Goal: Task Accomplishment & Management: Use online tool/utility

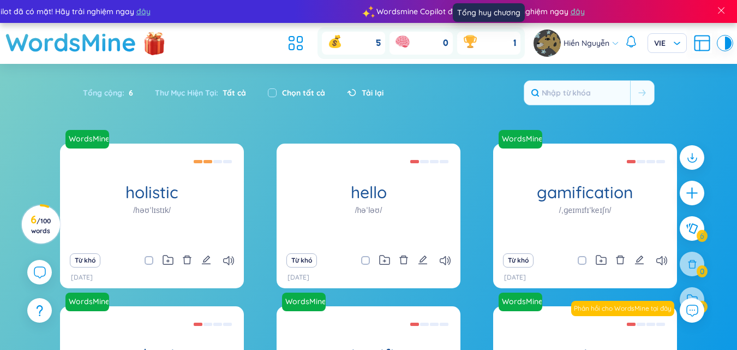
click at [478, 39] on icon at bounding box center [470, 41] width 17 height 17
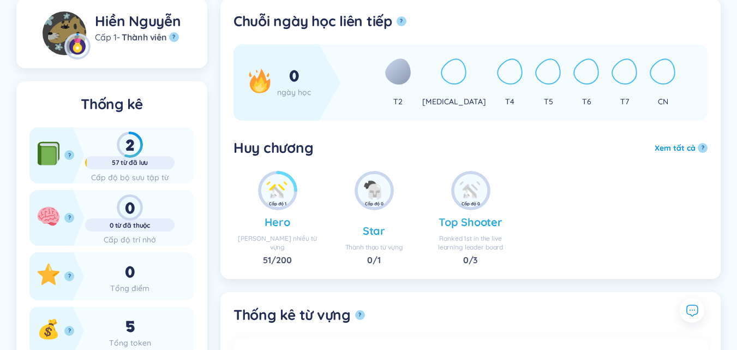
scroll to position [109, 0]
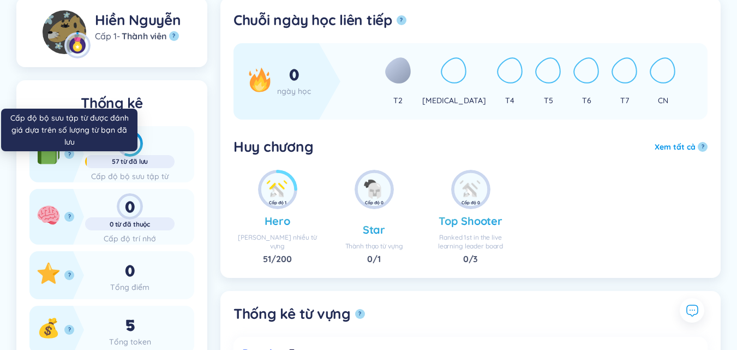
click at [67, 151] on button "?" at bounding box center [69, 154] width 10 height 10
click at [131, 148] on div "2" at bounding box center [129, 143] width 89 height 26
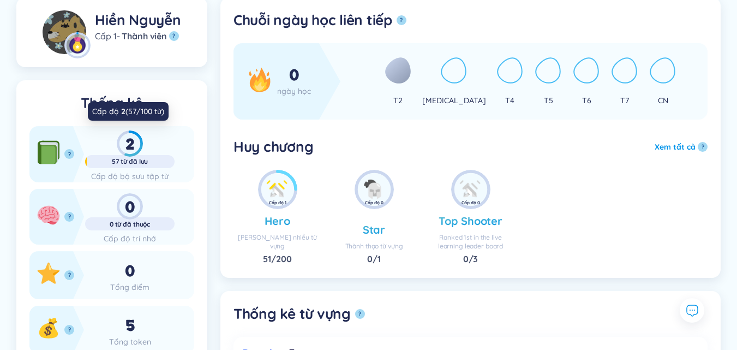
click at [135, 148] on div "2" at bounding box center [129, 143] width 89 height 26
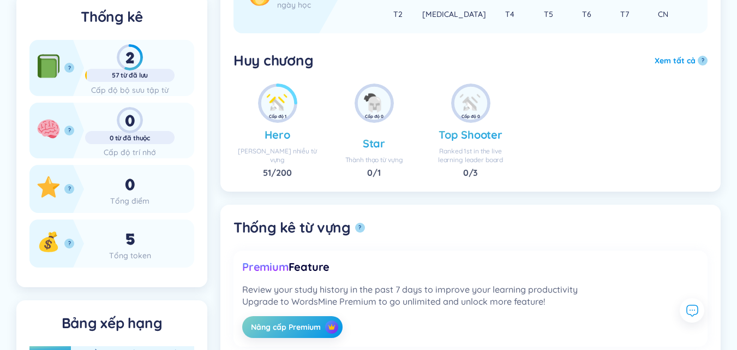
scroll to position [0, 0]
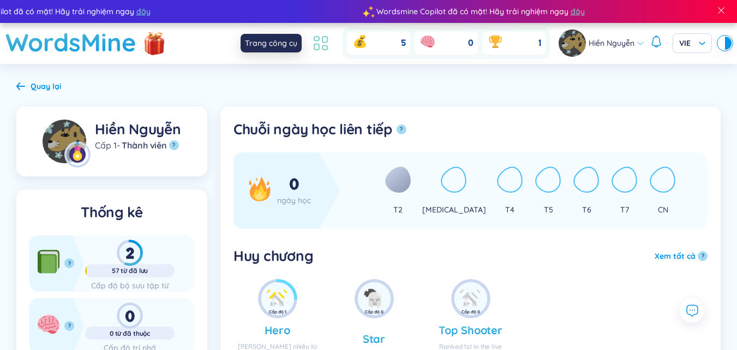
click at [314, 43] on icon at bounding box center [321, 43] width 20 height 20
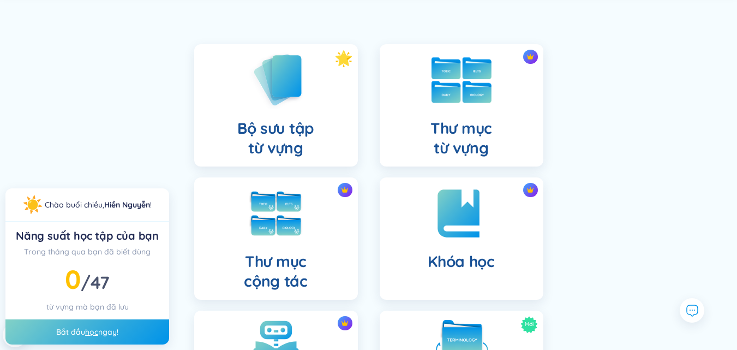
scroll to position [109, 0]
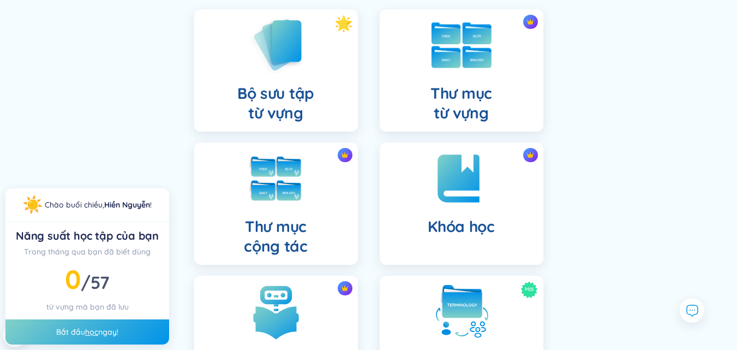
click at [456, 58] on img at bounding box center [462, 45] width 60 height 46
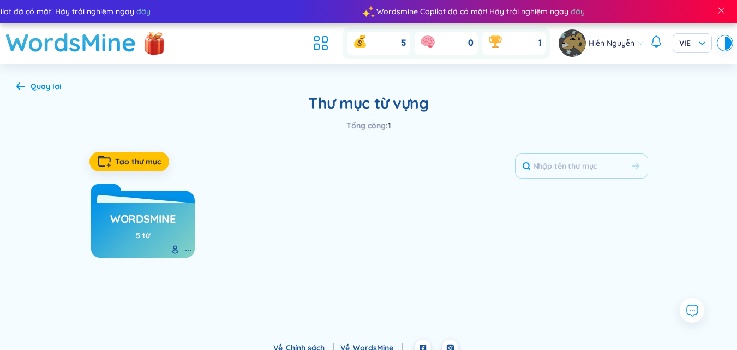
scroll to position [11, 0]
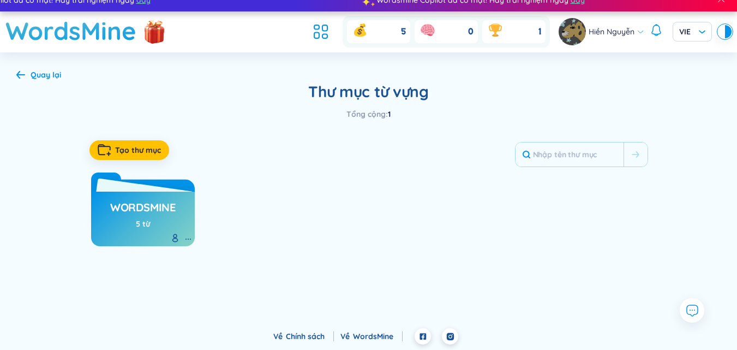
click at [154, 214] on h3 "WordsMine" at bounding box center [142, 210] width 65 height 21
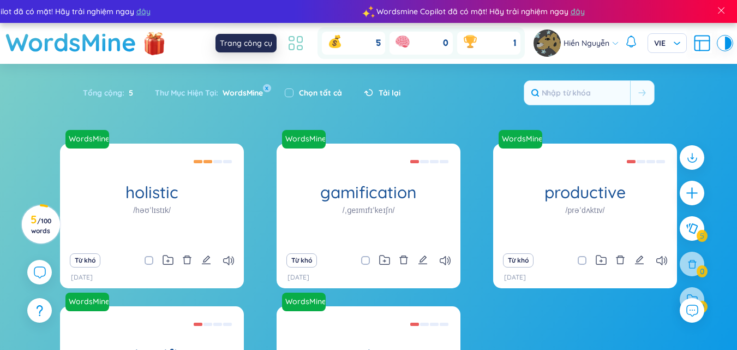
click at [290, 41] on icon at bounding box center [296, 43] width 20 height 20
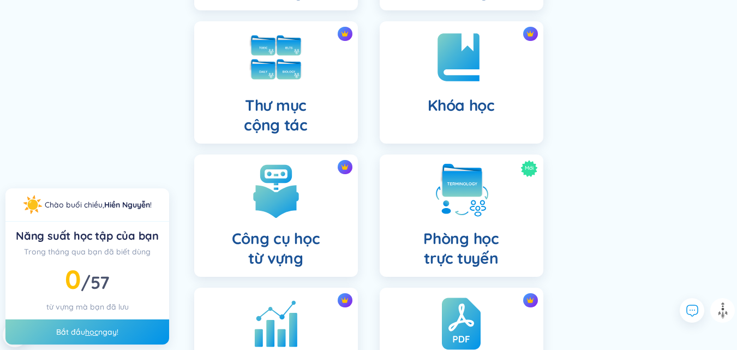
scroll to position [164, 0]
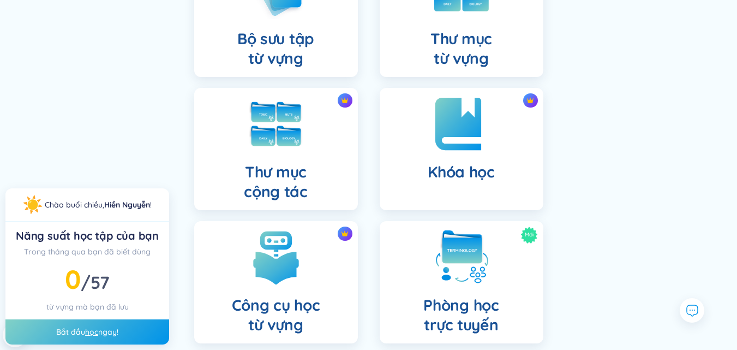
click at [460, 117] on img at bounding box center [462, 124] width 60 height 60
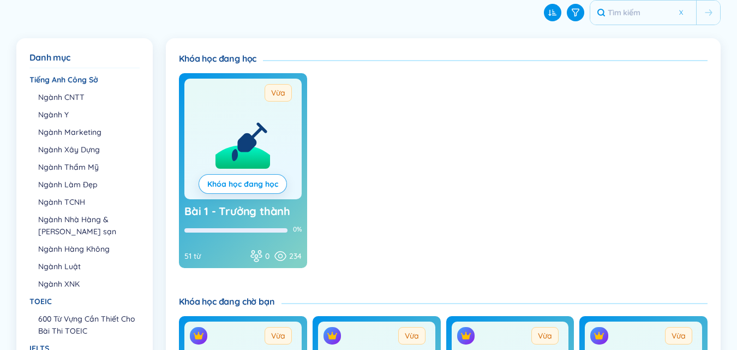
scroll to position [164, 0]
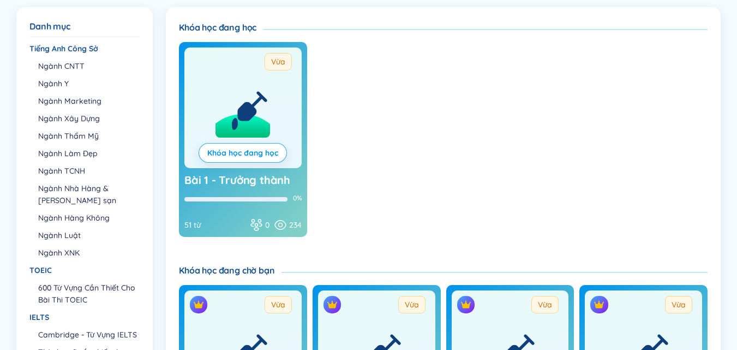
click at [244, 115] on icon at bounding box center [247, 111] width 15 height 15
click at [277, 68] on span "Vừa" at bounding box center [278, 61] width 27 height 17
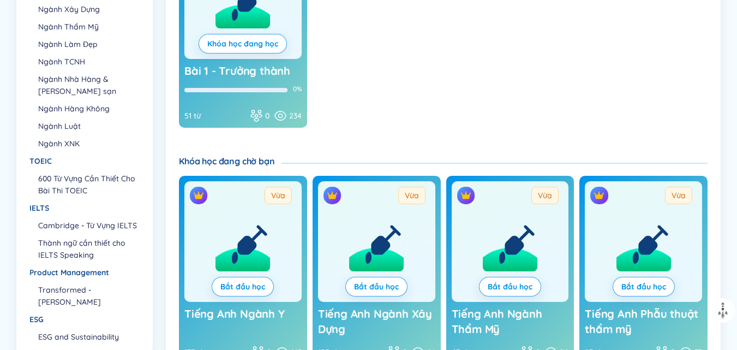
scroll to position [55, 0]
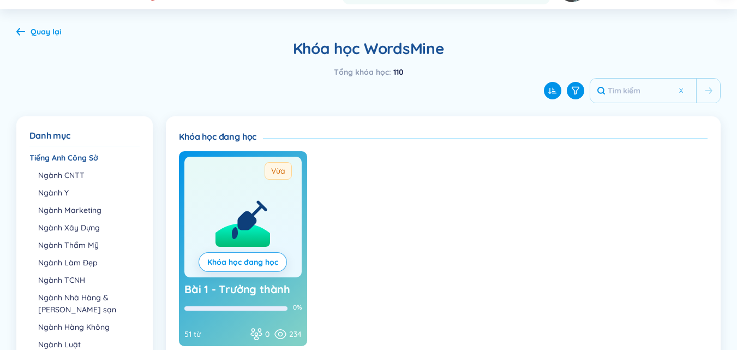
click at [223, 232] on circle at bounding box center [242, 266] width 87 height 87
click at [234, 286] on span "Bài 1 - Trưởng thành" at bounding box center [237, 289] width 106 height 14
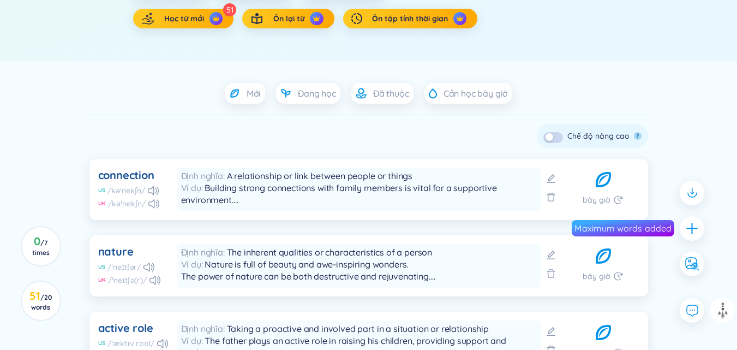
scroll to position [273, 0]
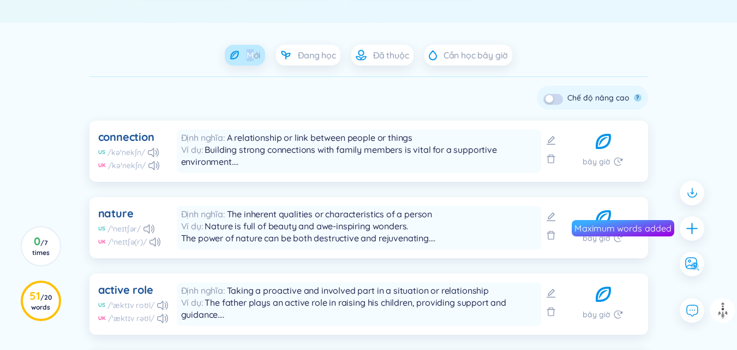
click at [249, 57] on span "Mới" at bounding box center [254, 55] width 15 height 12
click at [290, 55] on icon at bounding box center [285, 55] width 11 height 11
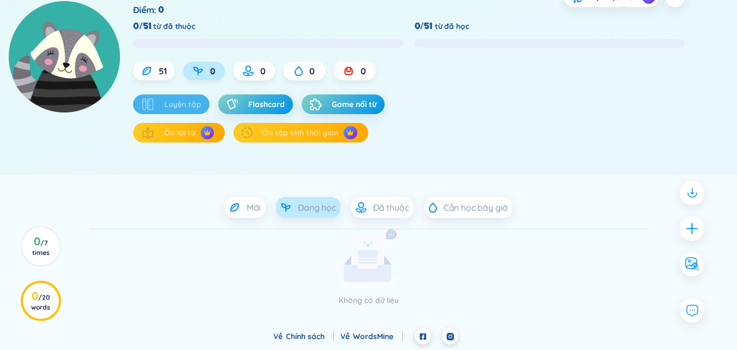
scroll to position [121, 0]
click at [226, 210] on div "Mới" at bounding box center [245, 207] width 41 height 21
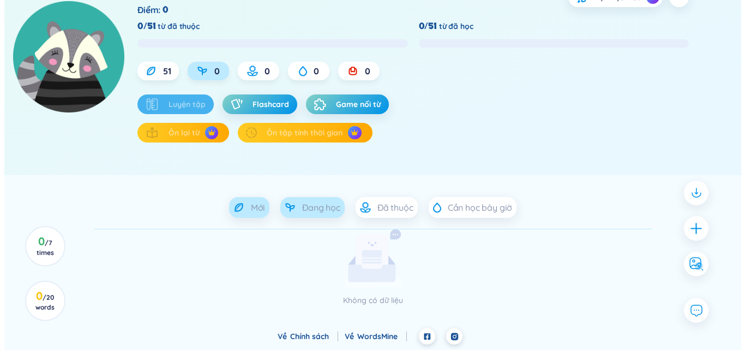
scroll to position [273, 0]
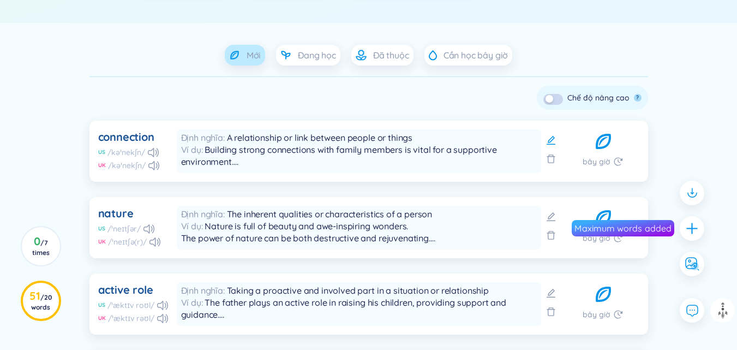
click at [552, 138] on icon at bounding box center [551, 140] width 11 height 11
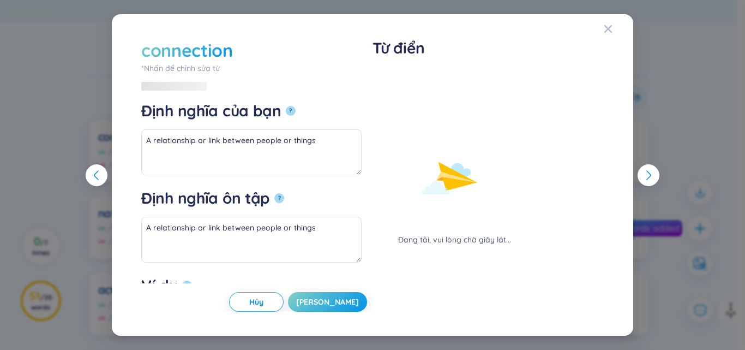
type textarea "Building strong connections with family members is vital for a supportive envir…"
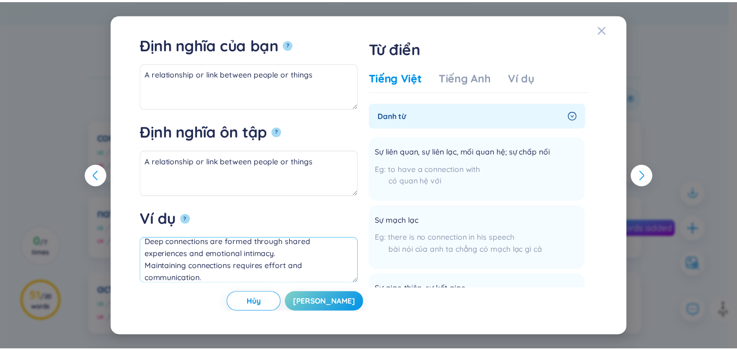
scroll to position [84, 0]
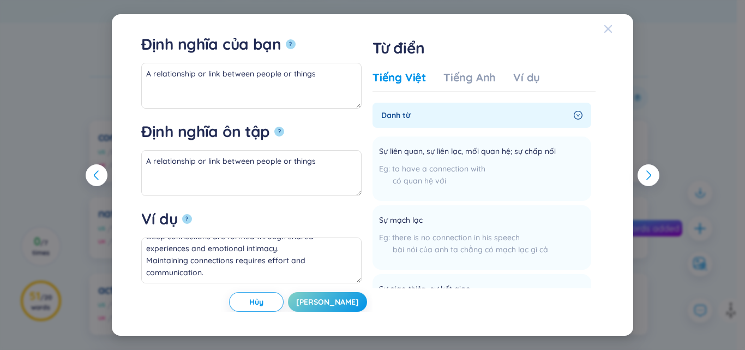
click at [614, 31] on span "Close" at bounding box center [618, 28] width 29 height 29
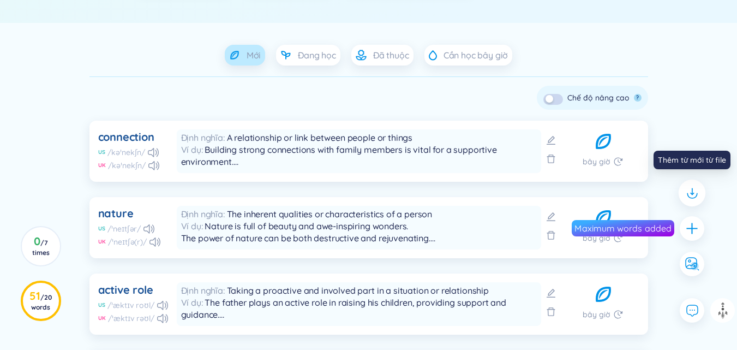
click at [694, 192] on icon at bounding box center [692, 193] width 14 height 14
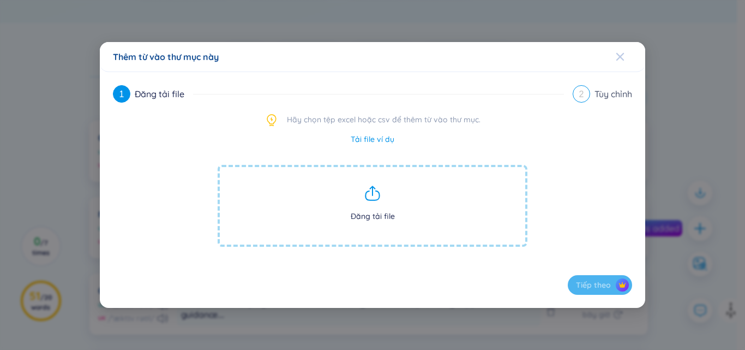
click at [627, 57] on span "Close" at bounding box center [630, 56] width 29 height 29
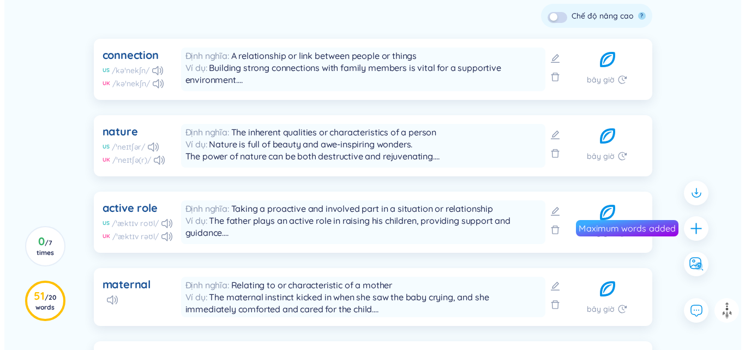
scroll to position [382, 0]
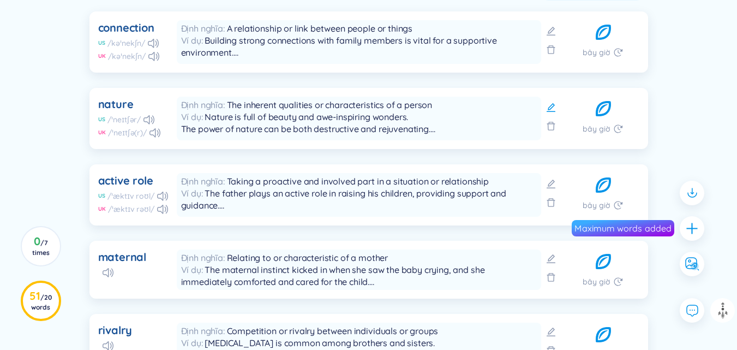
click at [552, 107] on icon at bounding box center [551, 107] width 9 height 9
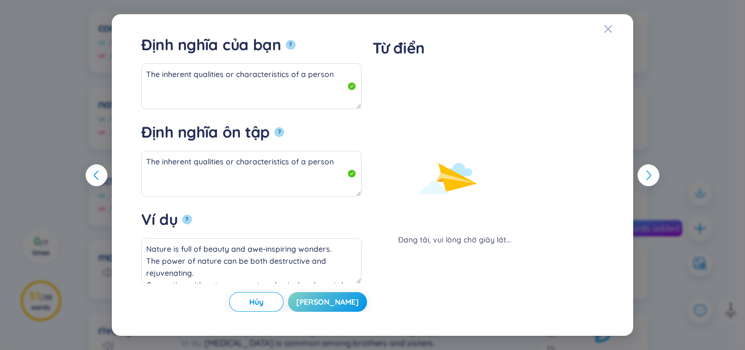
type textarea "Nature is full of beauty and awe-inspiring wonders. The power of nature can be …"
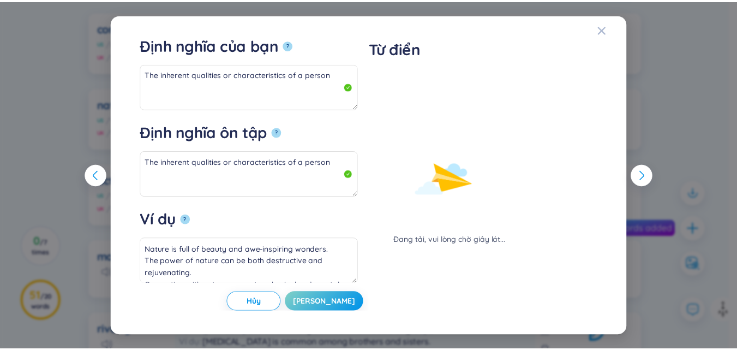
scroll to position [65, 0]
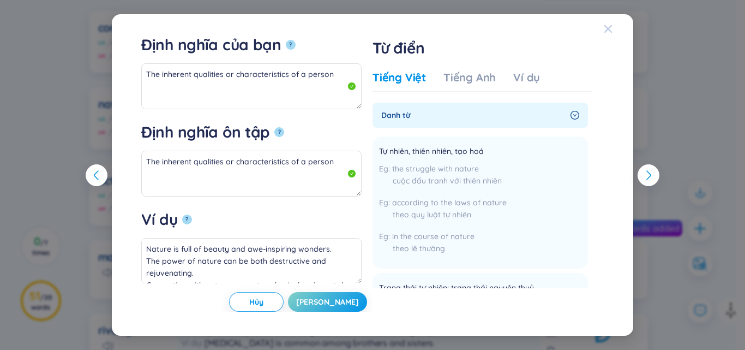
click at [610, 26] on icon "Close" at bounding box center [608, 29] width 9 height 9
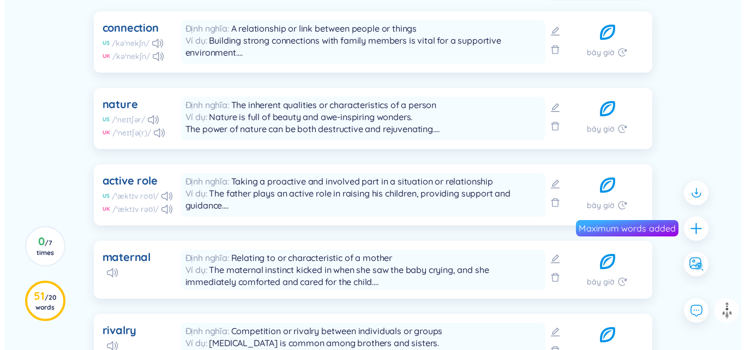
scroll to position [437, 0]
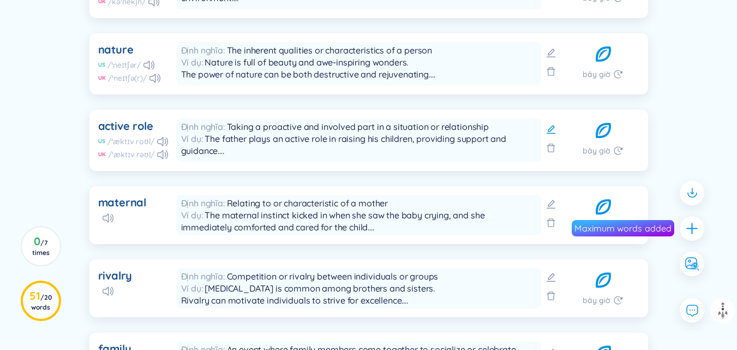
click at [547, 130] on icon at bounding box center [551, 129] width 11 height 11
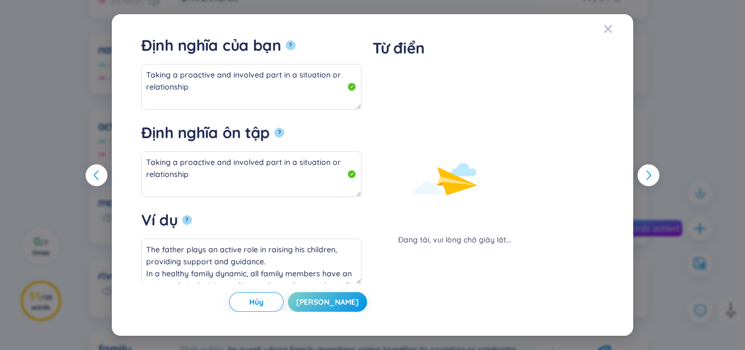
type textarea "The father plays an active role in raising his children, providing support and …"
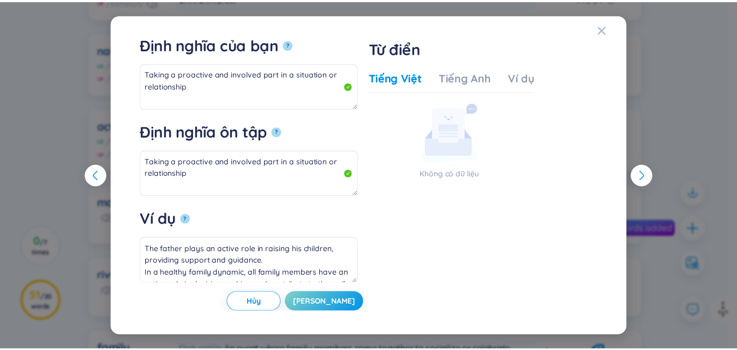
scroll to position [0, 0]
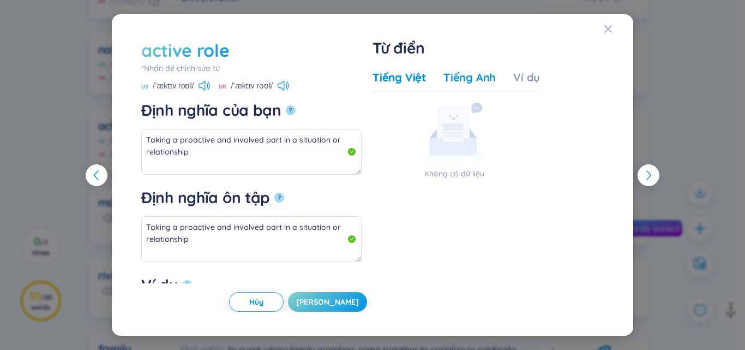
click at [477, 78] on div "Tiếng Anh" at bounding box center [470, 77] width 52 height 15
click at [528, 75] on div "Ví dụ" at bounding box center [526, 77] width 27 height 15
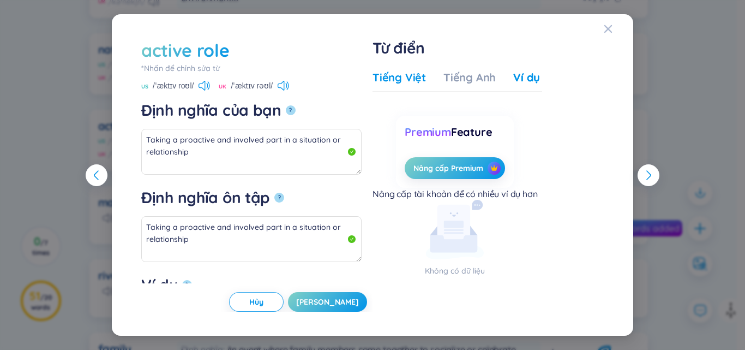
click at [397, 78] on div "Tiếng Việt" at bounding box center [399, 77] width 53 height 15
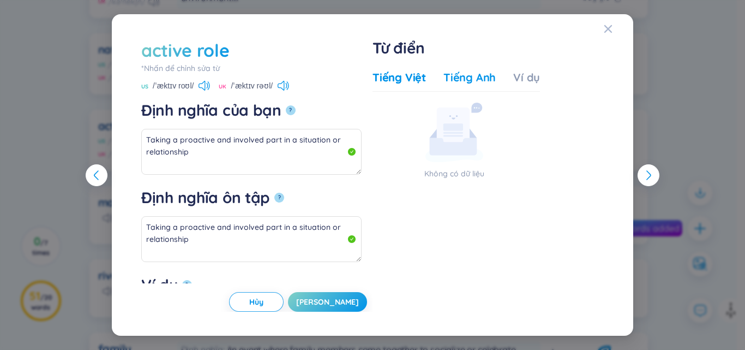
click at [460, 74] on div "Tiếng Anh" at bounding box center [470, 77] width 52 height 15
click at [610, 30] on icon "Close" at bounding box center [609, 29] width 8 height 8
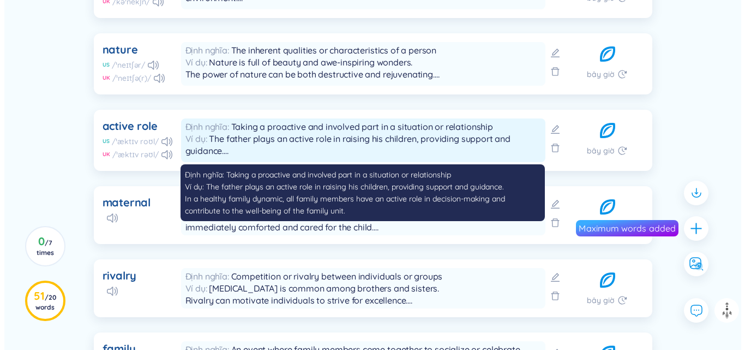
scroll to position [491, 0]
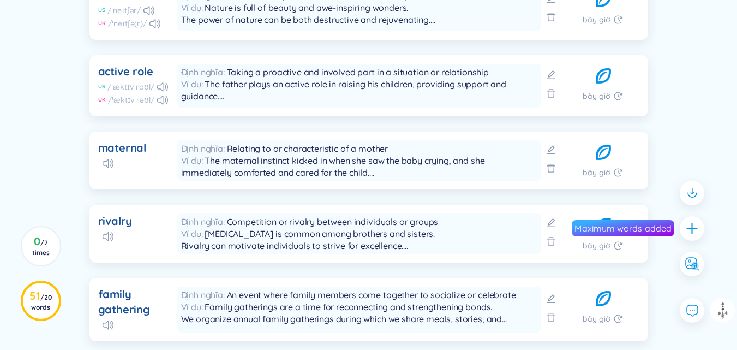
click at [555, 150] on icon at bounding box center [551, 149] width 11 height 11
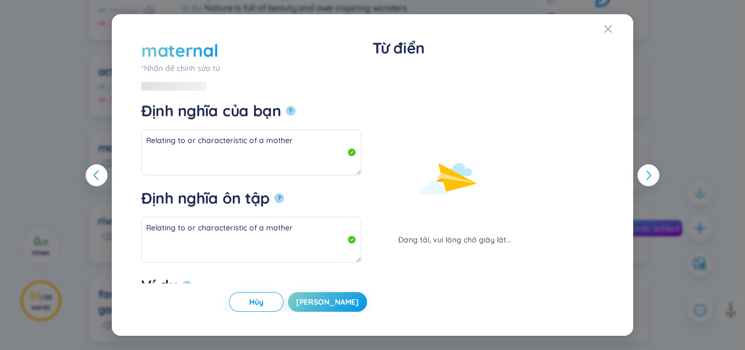
type textarea "The maternal instinct kicked in when she saw the baby crying, and she immediate…"
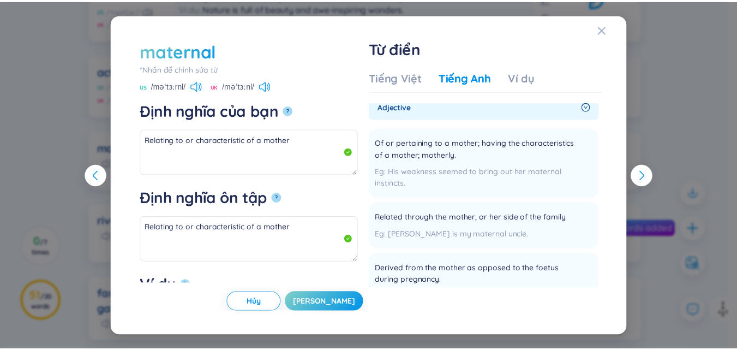
scroll to position [0, 0]
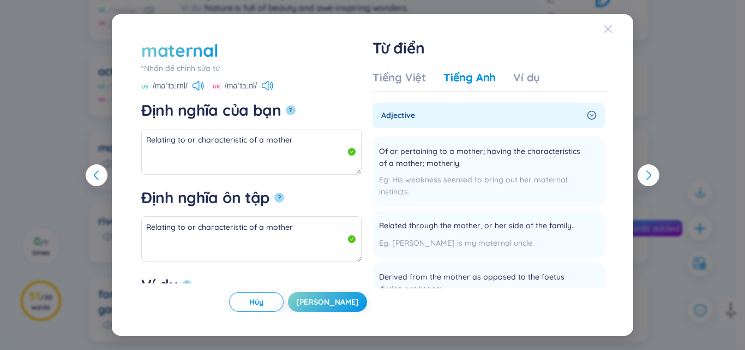
click at [606, 32] on icon "Close" at bounding box center [609, 29] width 8 height 8
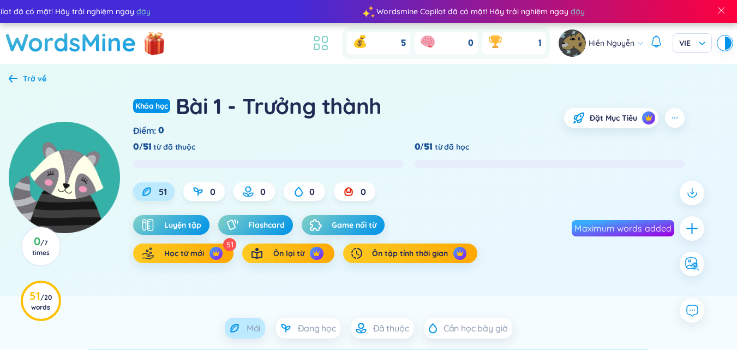
click at [327, 44] on icon at bounding box center [321, 43] width 20 height 20
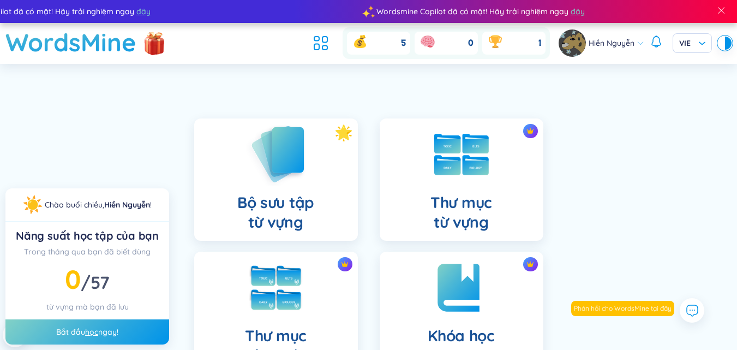
click at [302, 147] on img at bounding box center [276, 154] width 60 height 62
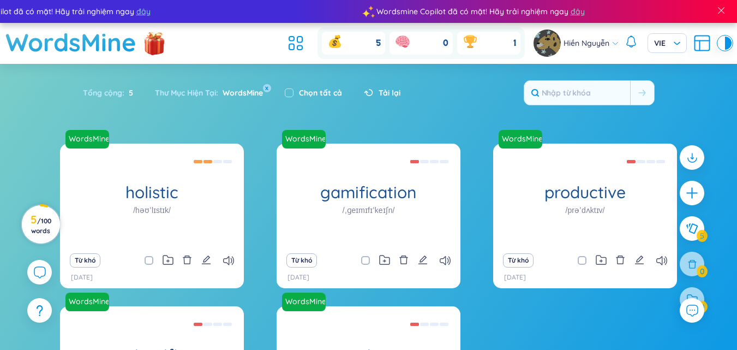
click at [36, 223] on h3 "5 / 100 words" at bounding box center [40, 225] width 25 height 20
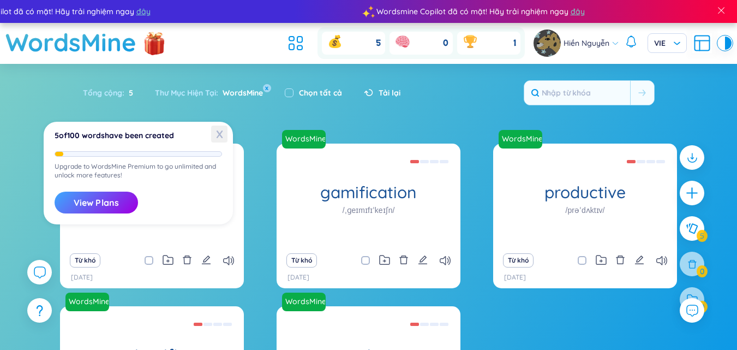
click at [218, 132] on span "X" at bounding box center [219, 134] width 16 height 17
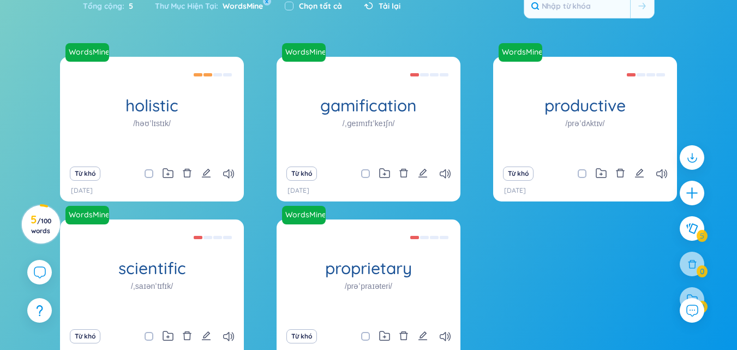
scroll to position [158, 0]
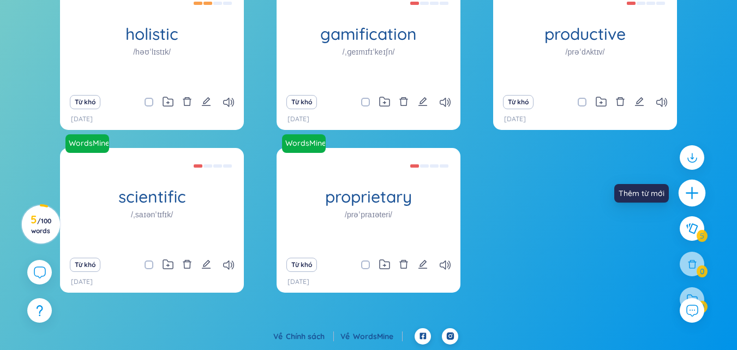
click at [693, 195] on icon "plus" at bounding box center [692, 193] width 15 height 15
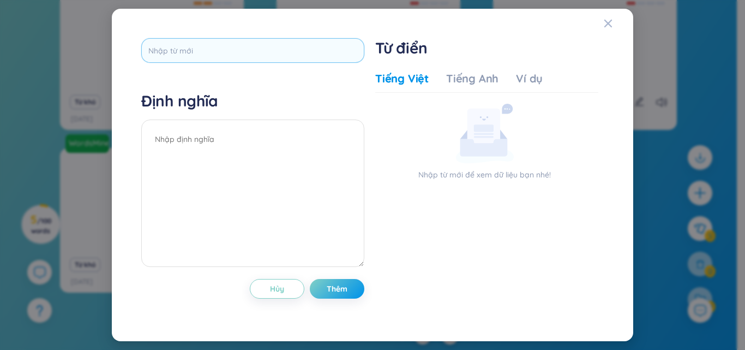
click at [221, 55] on input "text" at bounding box center [252, 50] width 223 height 25
type input "Commute"
click at [235, 150] on textarea at bounding box center [252, 193] width 223 height 147
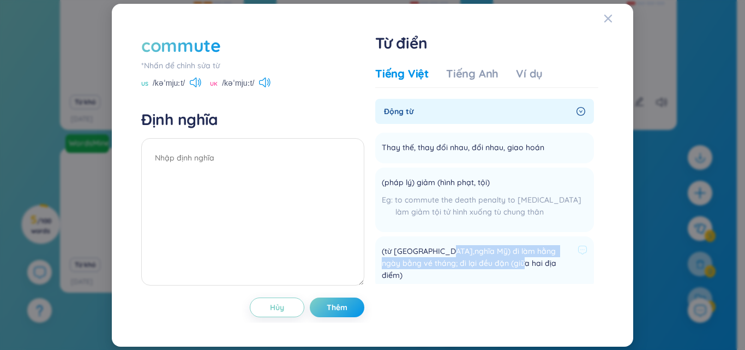
drag, startPoint x: 446, startPoint y: 250, endPoint x: 504, endPoint y: 261, distance: 59.4
click at [504, 261] on span "(từ [GEOGRAPHIC_DATA],nghĩa Mỹ) đi làm hằng ngày bằng vé tháng; đi lại đều đặn …" at bounding box center [478, 263] width 192 height 36
copy span "đi làm hằng ngày bằng vé tháng; đi lại đều đặn (giữa hai địa điểm)"
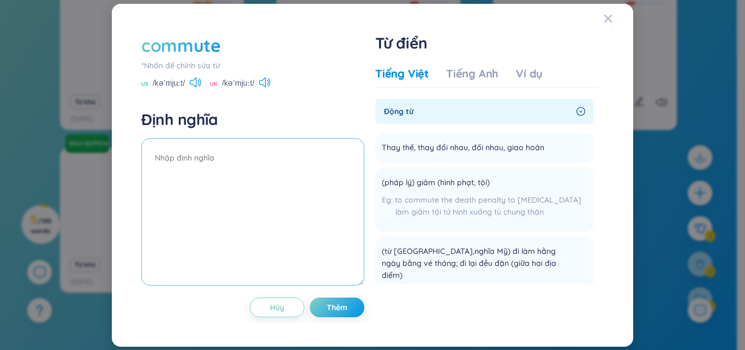
click at [205, 165] on textarea at bounding box center [252, 211] width 223 height 147
paste textarea "đi làm hằng ngày bằng vé tháng; đi lại đều đặn (giữa hai địa điểm)"
type textarea "đi làm hằng ngày bằng vé tháng; đi lại đều đặn (giữa hai địa điểm)"
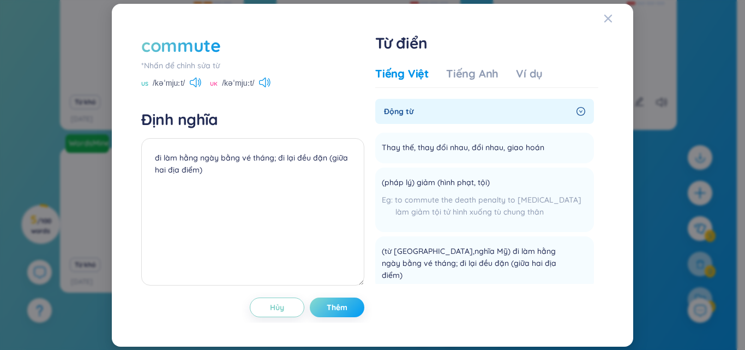
click at [338, 304] on span "Thêm" at bounding box center [337, 307] width 21 height 11
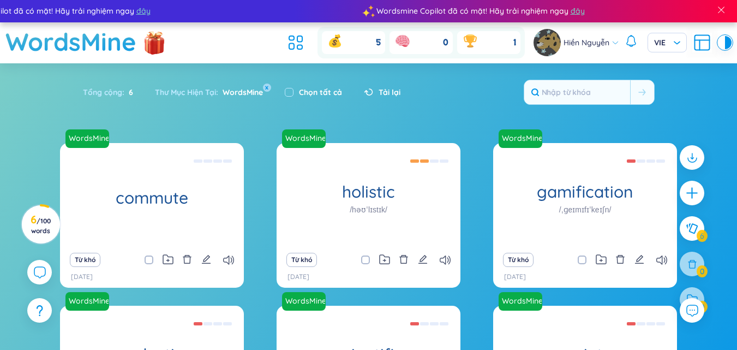
scroll to position [0, 0]
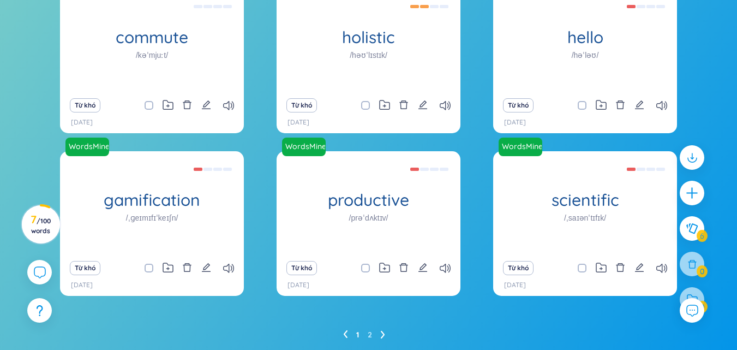
scroll to position [192, 0]
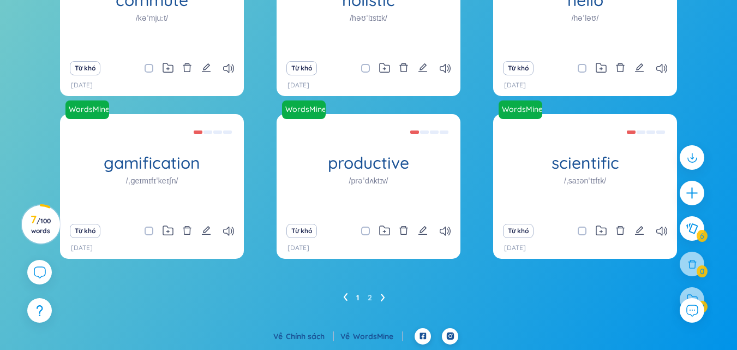
click at [384, 298] on icon at bounding box center [383, 298] width 4 height 8
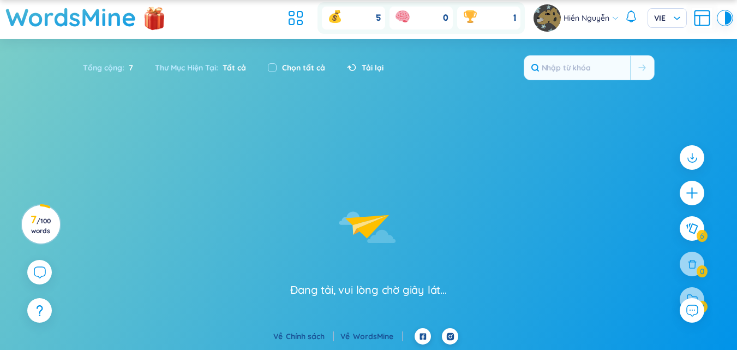
scroll to position [29, 0]
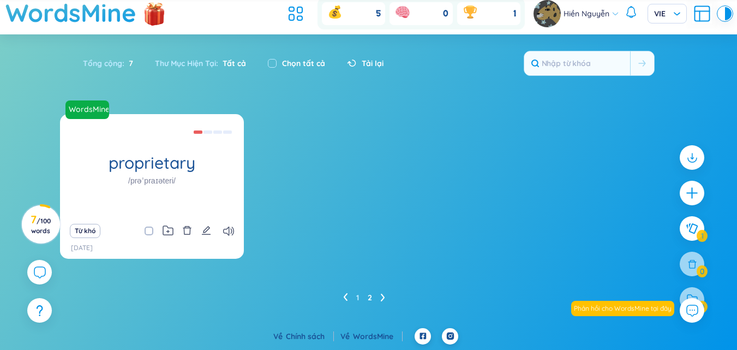
click at [346, 294] on icon at bounding box center [345, 297] width 4 height 8
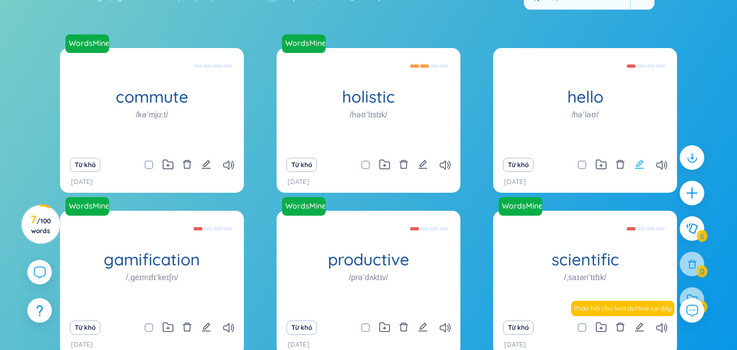
scroll to position [28, 0]
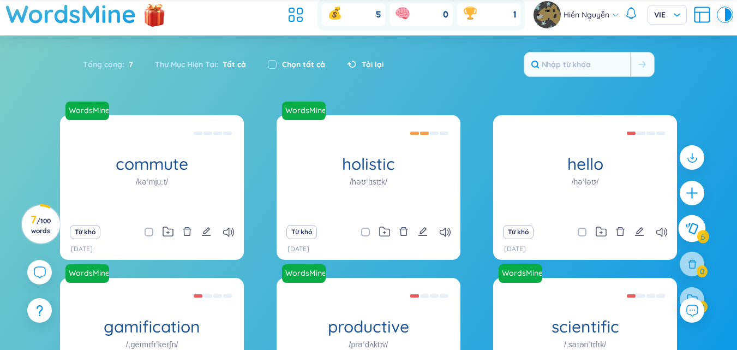
click at [695, 219] on button at bounding box center [692, 228] width 27 height 27
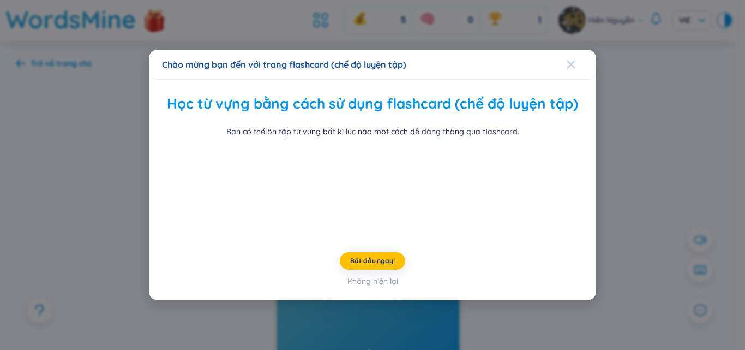
click at [567, 60] on icon "Close" at bounding box center [571, 64] width 9 height 9
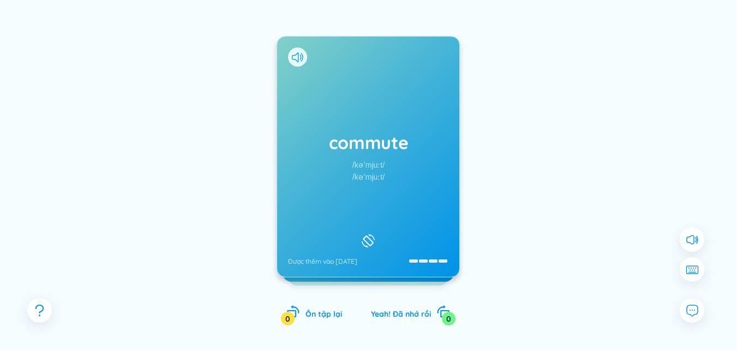
scroll to position [96, 0]
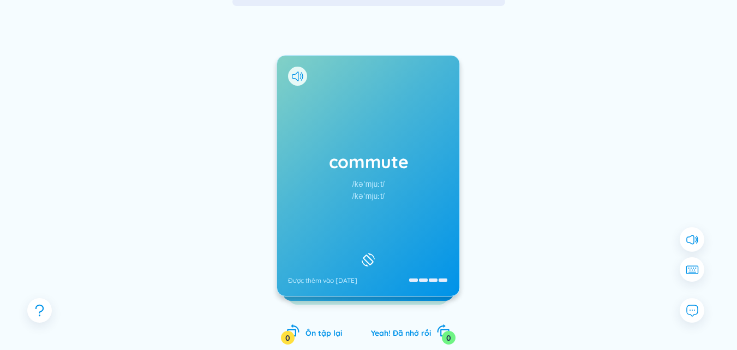
click at [365, 195] on div "/kəˈmjuːt/" at bounding box center [369, 196] width 32 height 12
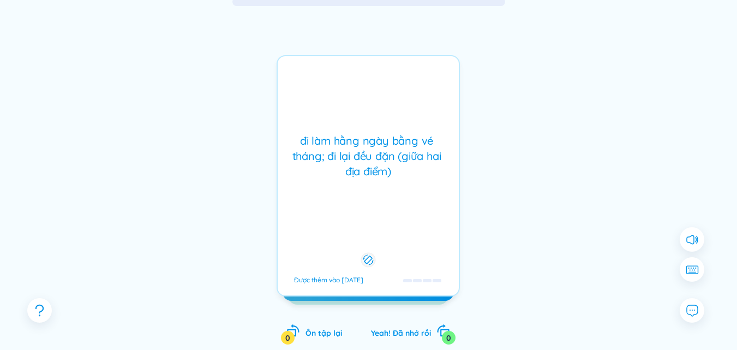
click at [364, 194] on div "đi làm hằng ngày bằng vé tháng; đi lại đều đặn (giữa hai địa điểm) Được thêm và…" at bounding box center [368, 175] width 183 height 241
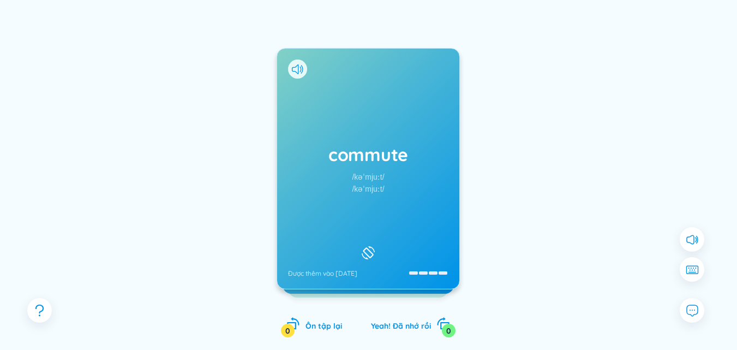
scroll to position [151, 0]
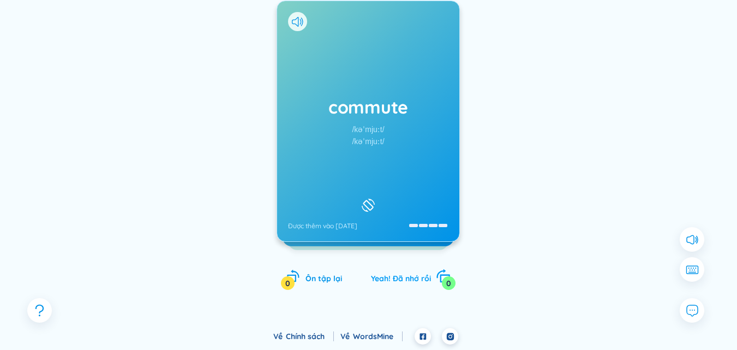
click at [400, 276] on span "Yeah! Đã nhớ rồi" at bounding box center [401, 278] width 60 height 10
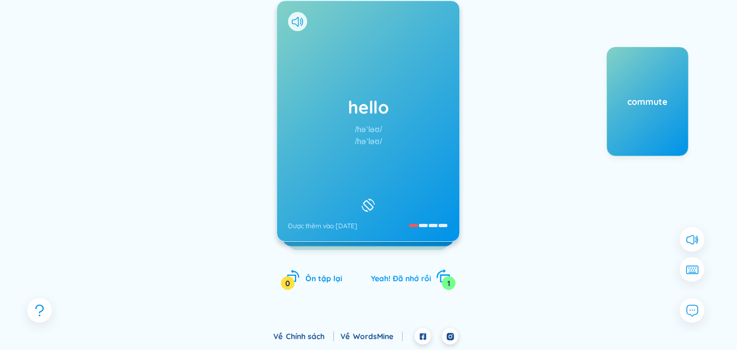
click at [401, 278] on span "Yeah! Đã nhớ rồi" at bounding box center [401, 278] width 60 height 10
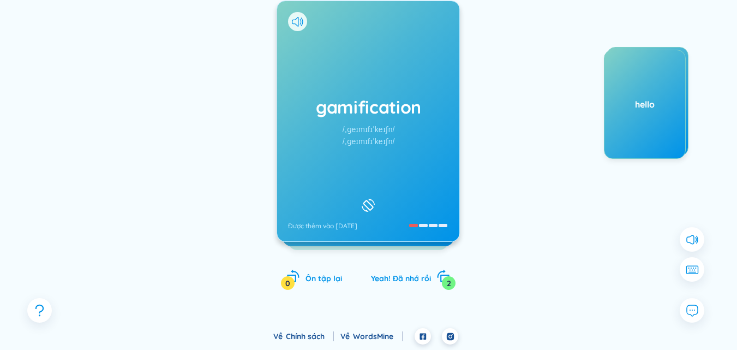
click at [361, 104] on h1 "gamification" at bounding box center [368, 107] width 160 height 24
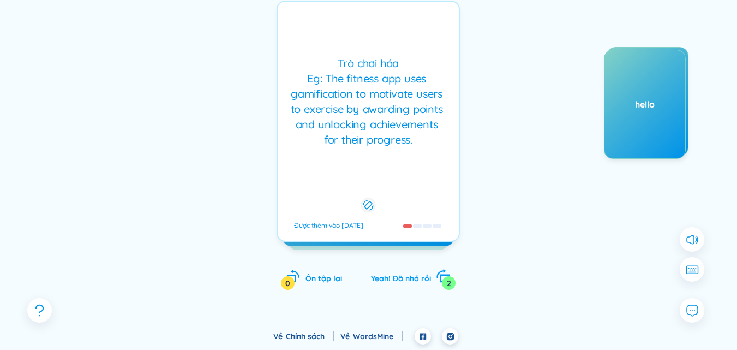
click at [395, 274] on span "Yeah! Đã nhớ rồi" at bounding box center [401, 278] width 60 height 10
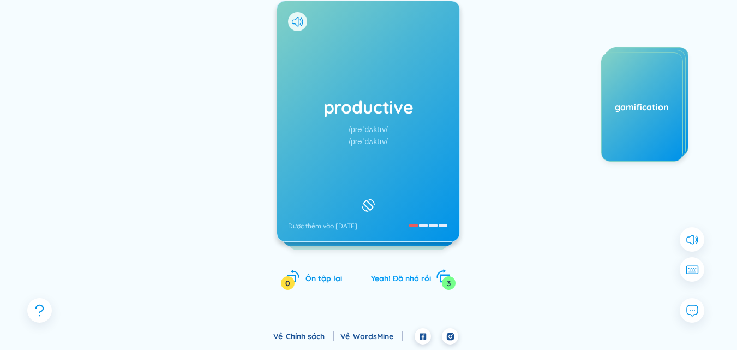
click at [395, 274] on span "Yeah! Đã nhớ rồi" at bounding box center [401, 278] width 60 height 10
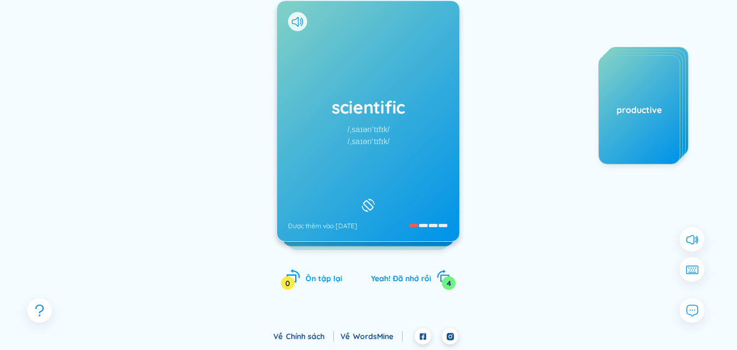
click at [325, 276] on span "Ôn tập lại" at bounding box center [324, 278] width 37 height 10
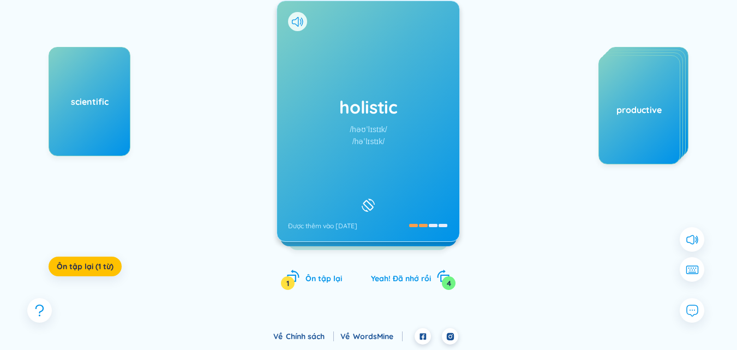
click at [70, 115] on div "scientific" at bounding box center [90, 101] width 82 height 109
drag, startPoint x: 92, startPoint y: 103, endPoint x: 288, endPoint y: 132, distance: 197.9
click at [288, 132] on div "scientific Ôn tập lại (1 từ) holistic /həʊˈlɪstɪk/ /həˈlɪstɪk/ Được thêm vào 19…" at bounding box center [368, 132] width 704 height 359
click at [645, 123] on div "productive" at bounding box center [640, 109] width 82 height 109
click at [642, 100] on div "productive" at bounding box center [640, 109] width 82 height 109
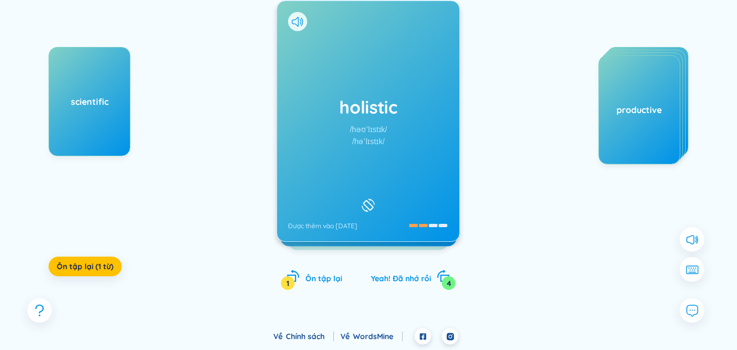
click at [343, 148] on div "holistic /həʊˈlɪstɪk/ /həˈlɪstɪk/ Được thêm vào 19/9/2025" at bounding box center [368, 121] width 182 height 240
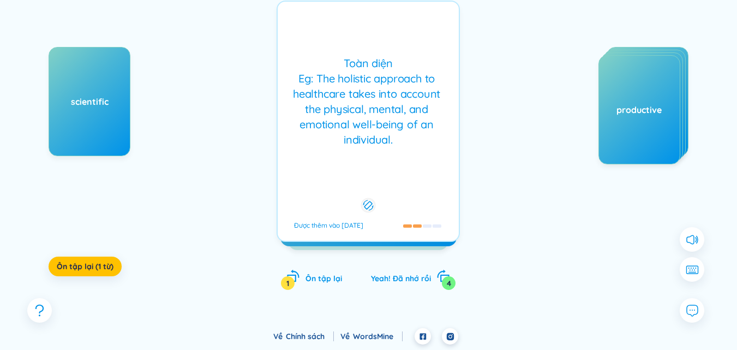
click at [363, 130] on div "Toàn diện Eg: The holistic approach to healthcare takes into account the physic…" at bounding box center [368, 102] width 170 height 92
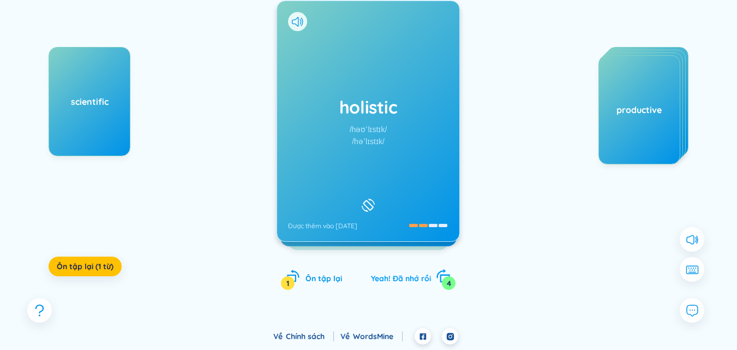
click at [399, 278] on span "Yeah! Đã nhớ rồi" at bounding box center [401, 278] width 60 height 10
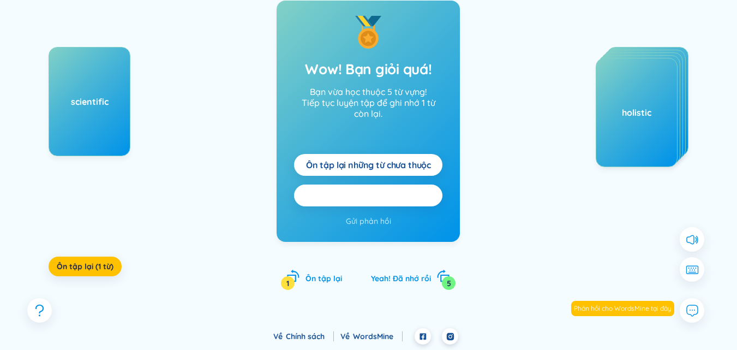
click at [375, 198] on span "Ôn tập lại tất cả here" at bounding box center [368, 195] width 87 height 12
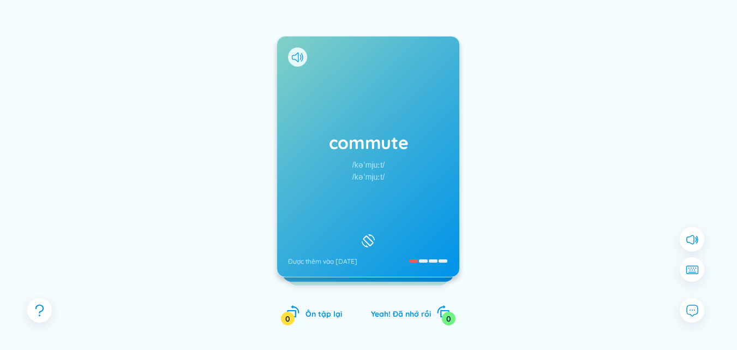
scroll to position [96, 0]
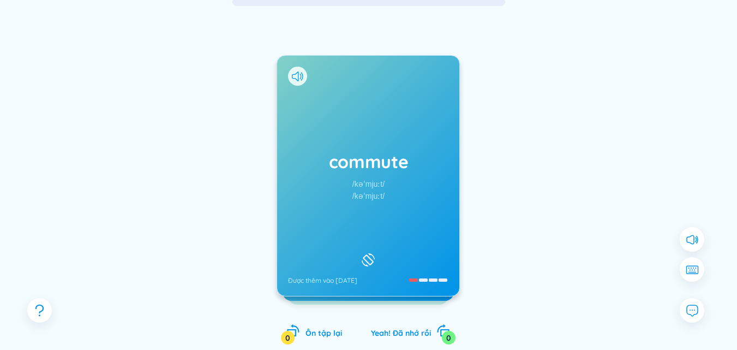
click at [376, 192] on div "/kəˈmjuːt/" at bounding box center [369, 196] width 32 height 12
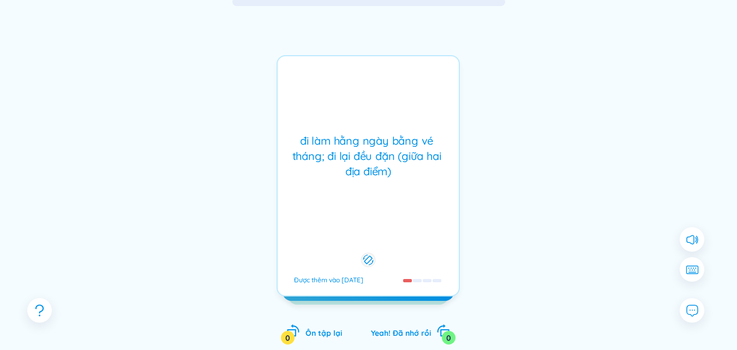
click at [376, 192] on div "đi làm hằng ngày bằng vé tháng; đi lại đều đặn (giữa hai địa điểm) Được thêm và…" at bounding box center [368, 175] width 183 height 241
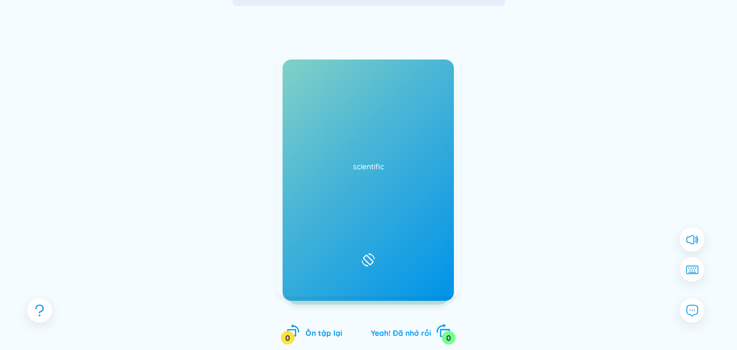
click at [406, 333] on span "Yeah! Đã nhớ rồi" at bounding box center [401, 333] width 60 height 10
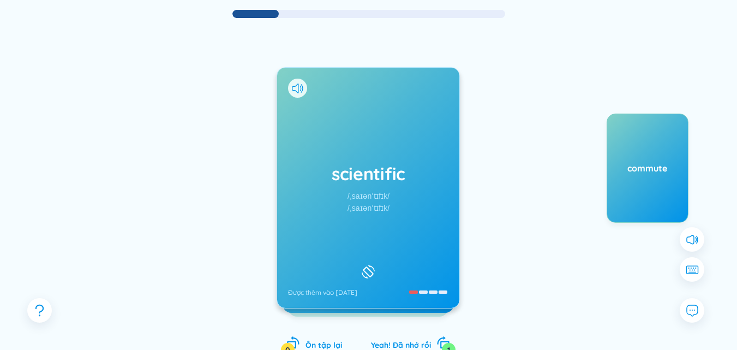
scroll to position [109, 0]
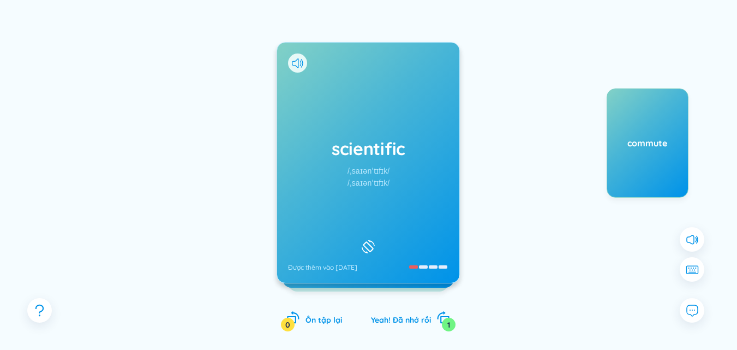
click at [365, 171] on div "/ˌsaɪənˈtɪfɪk/" at bounding box center [369, 171] width 42 height 12
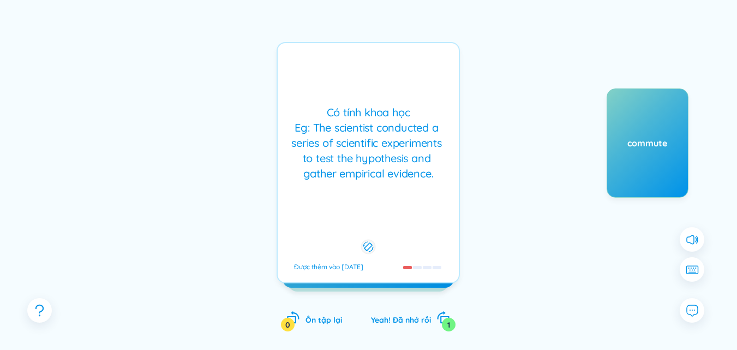
click at [365, 171] on div "Có tính khoa học Eg: The scientist conducted a series of scientific experiments…" at bounding box center [368, 143] width 170 height 76
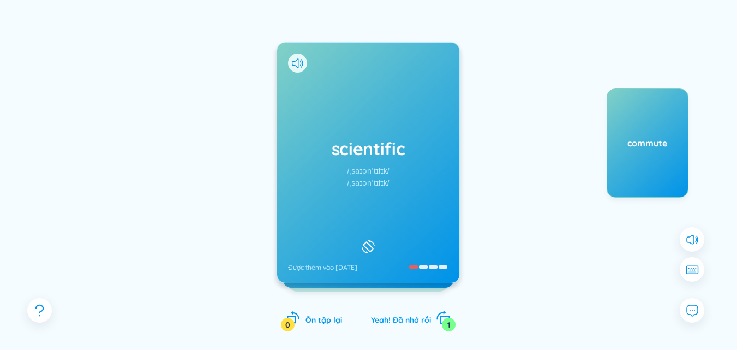
click at [397, 320] on span "Yeah! Đã nhớ rồi" at bounding box center [401, 320] width 60 height 10
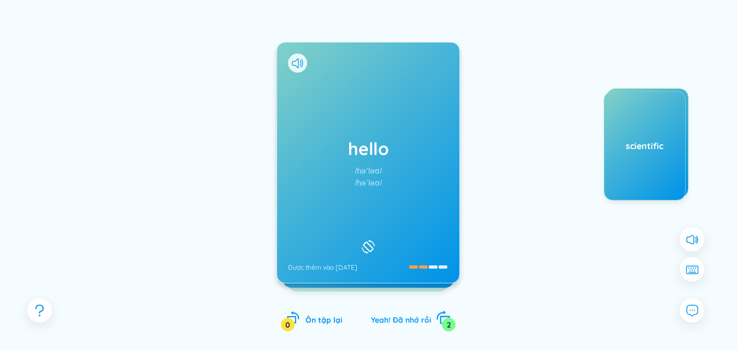
click at [405, 321] on span "Yeah! Đã nhớ rồi" at bounding box center [401, 320] width 60 height 10
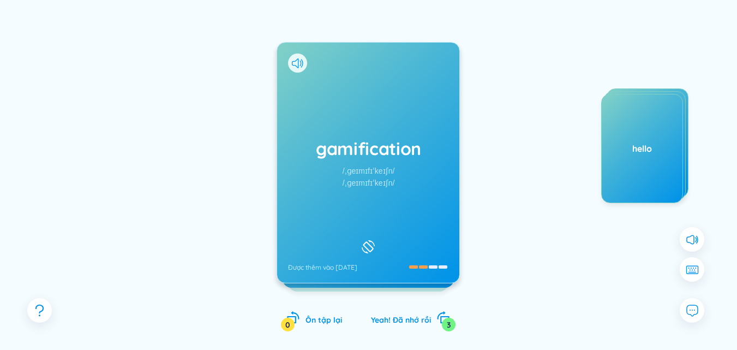
click at [375, 178] on div "/ˌɡeɪmɪfɪˈkeɪʃn/" at bounding box center [369, 183] width 52 height 12
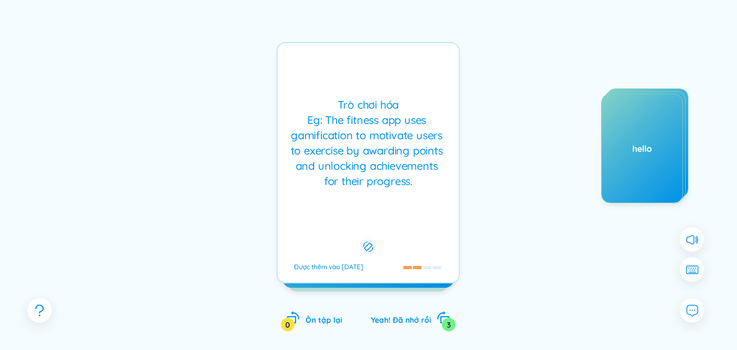
click at [375, 178] on div "Trò chơi hóa Eg: The fitness app uses gamification to motivate users to exercis…" at bounding box center [368, 143] width 170 height 92
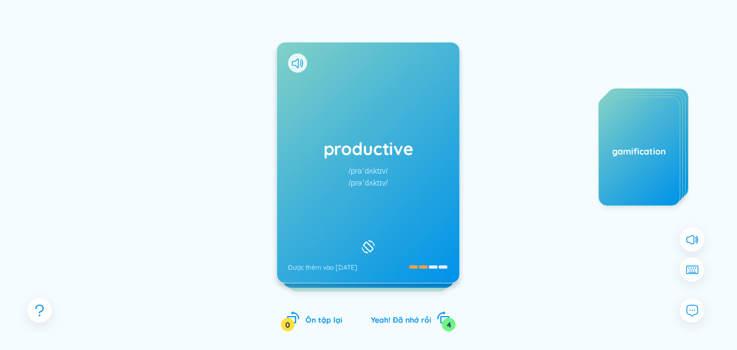
click at [397, 196] on div "productive /prəˈdʌktɪv/ /prəˈdʌktɪv/ Được thêm vào 19/9/2025" at bounding box center [368, 163] width 182 height 240
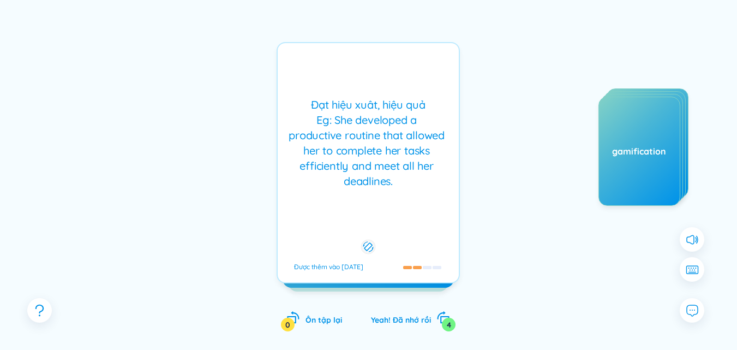
click at [380, 192] on div "Đạt hiệu xuât, hiệu quả Eg: She developed a productive routine that allowed her…" at bounding box center [368, 162] width 183 height 241
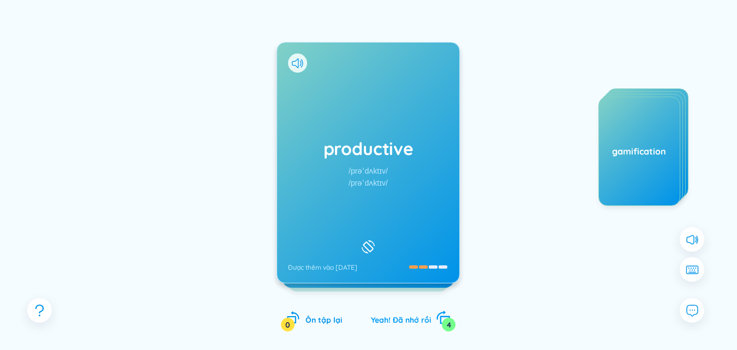
click at [405, 321] on span "Yeah! Đã nhớ rồi" at bounding box center [401, 320] width 60 height 10
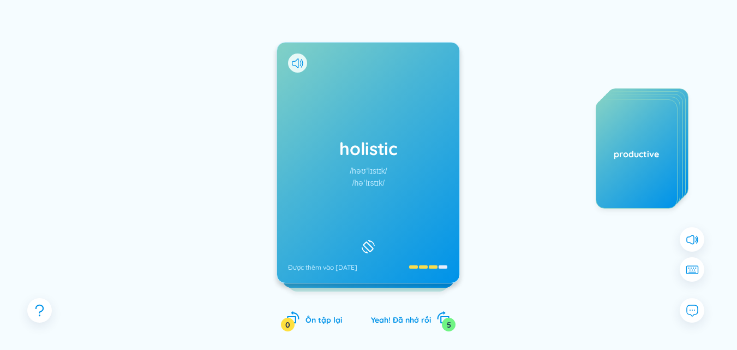
click at [354, 175] on div "/həʊˈlɪstɪk/" at bounding box center [369, 171] width 38 height 12
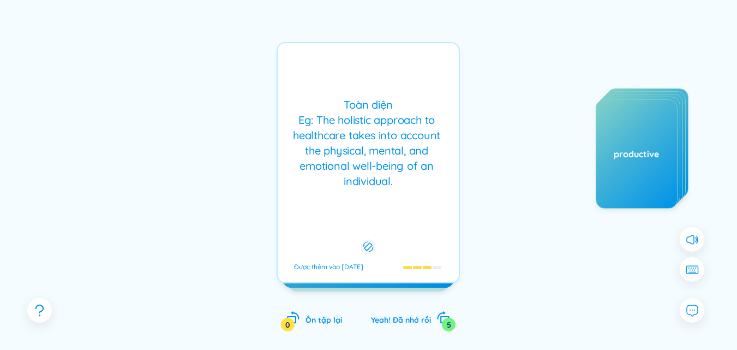
click at [354, 175] on div "Toàn diện Eg: The holistic approach to healthcare takes into account the physic…" at bounding box center [368, 143] width 170 height 92
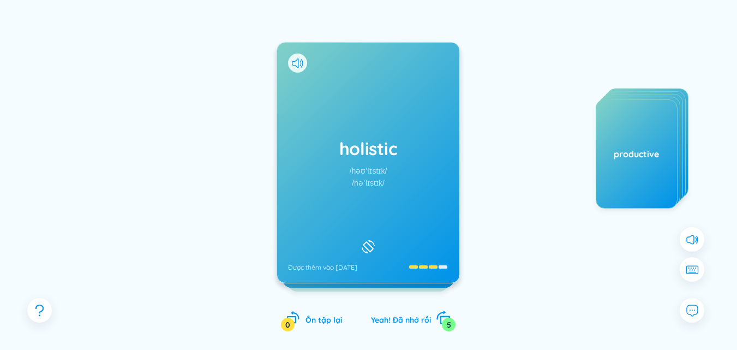
click at [402, 322] on span "Yeah! Đã nhớ rồi" at bounding box center [401, 320] width 60 height 10
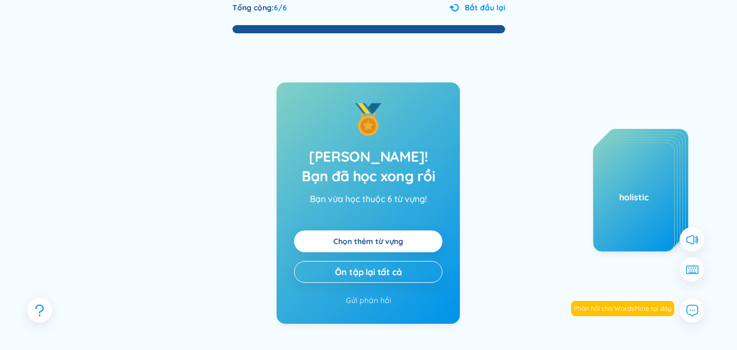
scroll to position [0, 0]
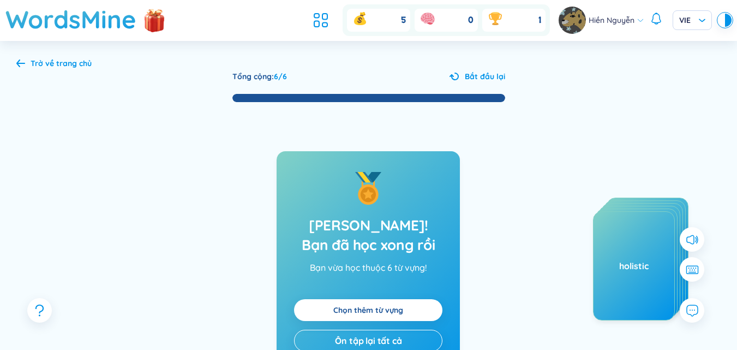
click at [14, 66] on div "Trở về trang chủ Tổng cộng : 6 / 6 Bắt đầu lại Tada! Bạn đã học xong rồi Bạn vừ…" at bounding box center [368, 260] width 737 height 438
click at [16, 61] on icon at bounding box center [20, 63] width 9 height 8
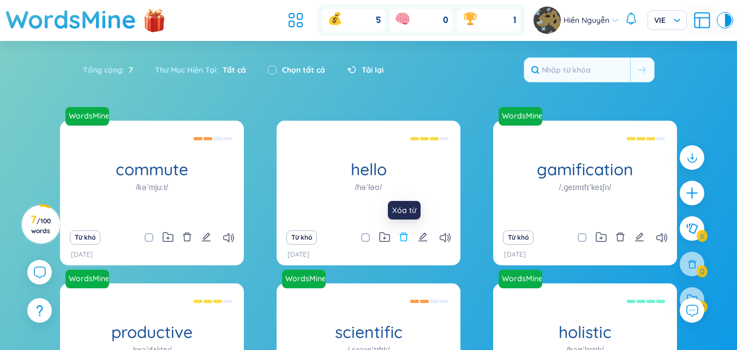
click at [403, 238] on icon "delete" at bounding box center [404, 237] width 10 height 10
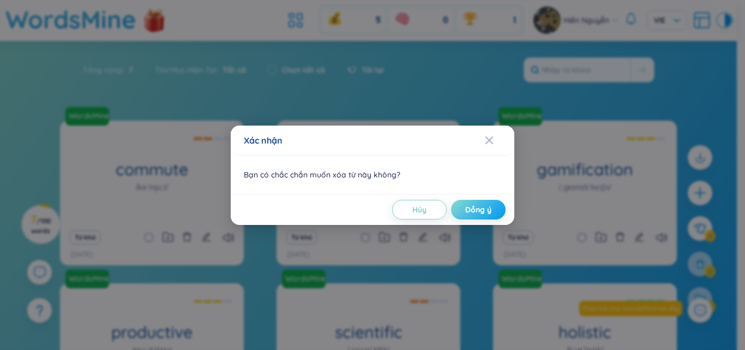
click at [478, 212] on span "Đồng ý" at bounding box center [478, 209] width 26 height 11
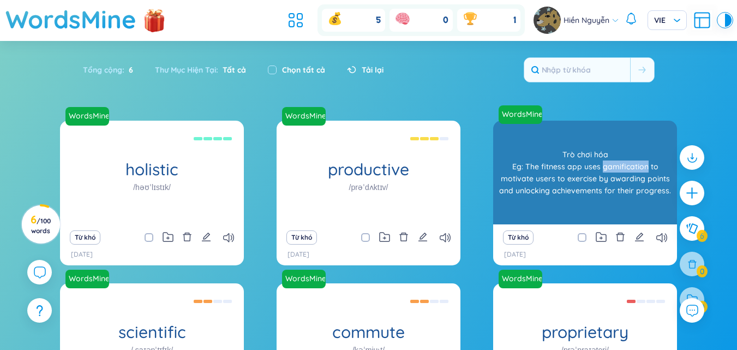
drag, startPoint x: 602, startPoint y: 166, endPoint x: 646, endPoint y: 166, distance: 43.7
click at [646, 166] on div "Trò chơi hóa Eg: The fitness app uses gamification to motivate users to exercis…" at bounding box center [585, 172] width 173 height 98
copy div "gamification"
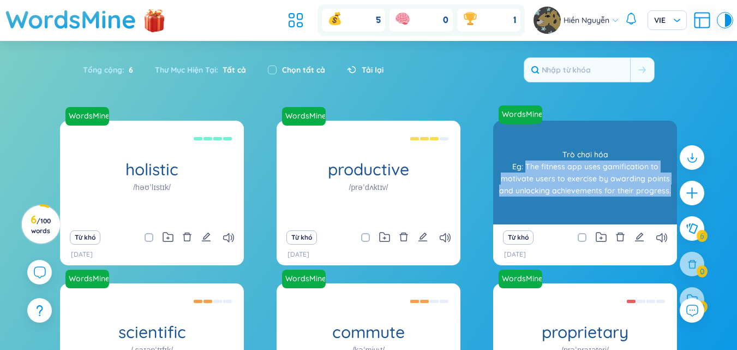
drag, startPoint x: 527, startPoint y: 166, endPoint x: 669, endPoint y: 196, distance: 145.1
click at [669, 196] on div "Trò chơi hóa Eg: The fitness app uses gamification to motivate users to exercis…" at bounding box center [585, 172] width 173 height 98
copy div "The fitness app uses gamification to motivate users to exercise by awarding poi…"
click at [628, 170] on div "Trò chơi hóa Eg: The fitness app uses gamification to motivate users to exercis…" at bounding box center [585, 172] width 173 height 98
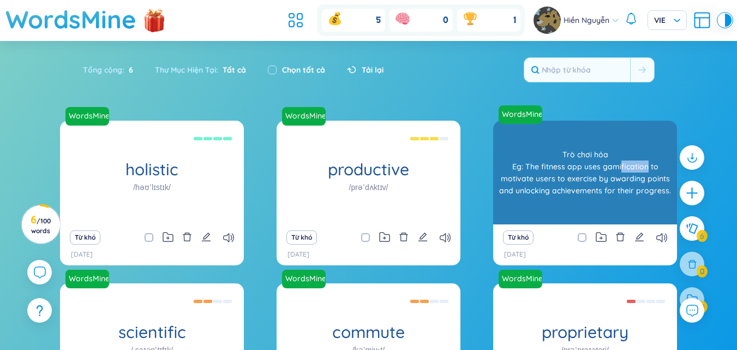
drag, startPoint x: 620, startPoint y: 165, endPoint x: 648, endPoint y: 169, distance: 27.6
click at [648, 169] on div "Trò chơi hóa Eg: The fitness app uses gamification to motivate users to exercis…" at bounding box center [585, 172] width 173 height 98
click at [630, 176] on div "Trò chơi hóa Eg: The fitness app uses gamification to motivate users to exercis…" at bounding box center [585, 172] width 173 height 98
drag, startPoint x: 620, startPoint y: 166, endPoint x: 646, endPoint y: 168, distance: 25.7
click at [646, 168] on div "Trò chơi hóa Eg: The fitness app uses gamification to motivate users to exercis…" at bounding box center [585, 172] width 173 height 98
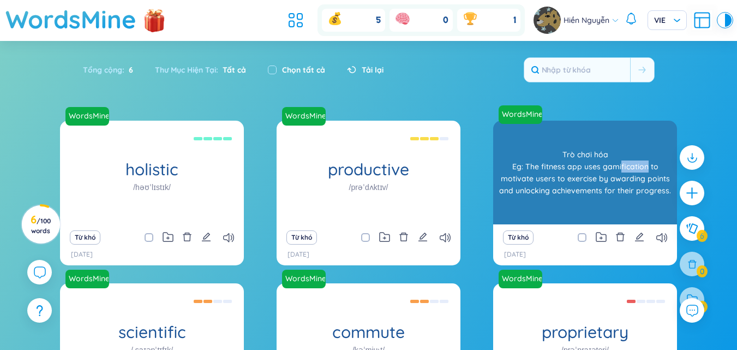
copy div "fication"
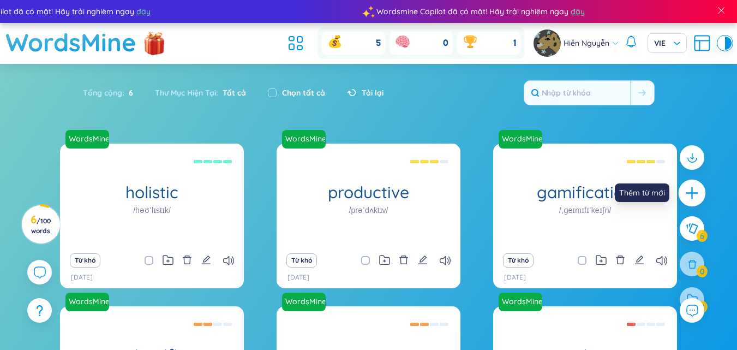
click at [688, 199] on icon "plus" at bounding box center [692, 193] width 15 height 15
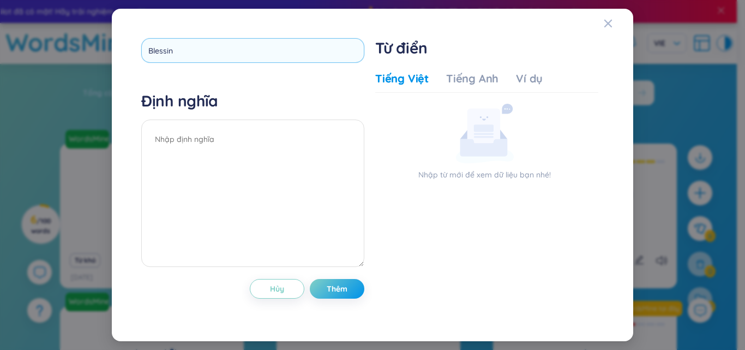
type input "Blessing"
click at [215, 146] on textarea at bounding box center [252, 193] width 223 height 147
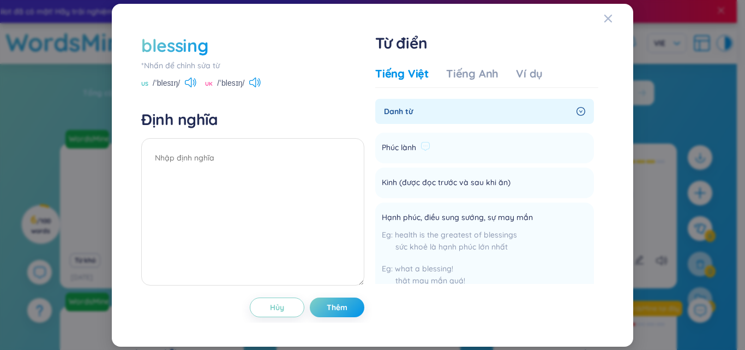
click at [415, 148] on span "Phúc lành" at bounding box center [399, 147] width 34 height 13
click at [416, 147] on span "Phúc lành" at bounding box center [399, 147] width 34 height 13
drag, startPoint x: 382, startPoint y: 150, endPoint x: 415, endPoint y: 149, distance: 33.3
click at [415, 149] on span "Phúc lành" at bounding box center [399, 147] width 34 height 13
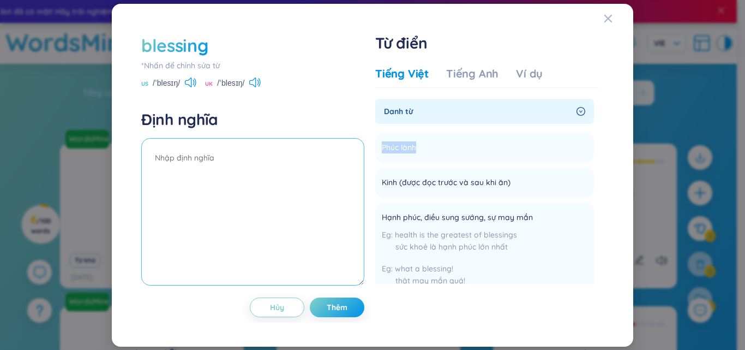
copy span "Phúc lành"
click at [190, 169] on textarea at bounding box center [252, 211] width 223 height 147
paste textarea "Phúc lành"
click at [168, 157] on textarea "Phúc lành" at bounding box center [252, 211] width 223 height 147
drag, startPoint x: 170, startPoint y: 156, endPoint x: 136, endPoint y: 157, distance: 34.4
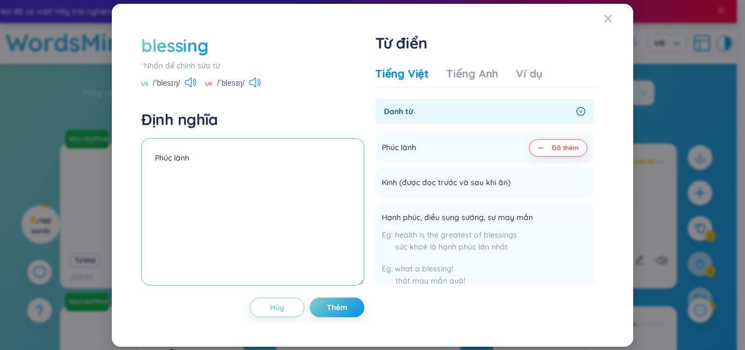
click at [132, 158] on div "blessing *Nhấn để chỉnh sửa từ US /ˈblesɪŋ/ UK /ˈblesɪŋ/ Định nghĩa Phúc lành H…" at bounding box center [372, 175] width 495 height 316
type textarea "Điều tốt lành"
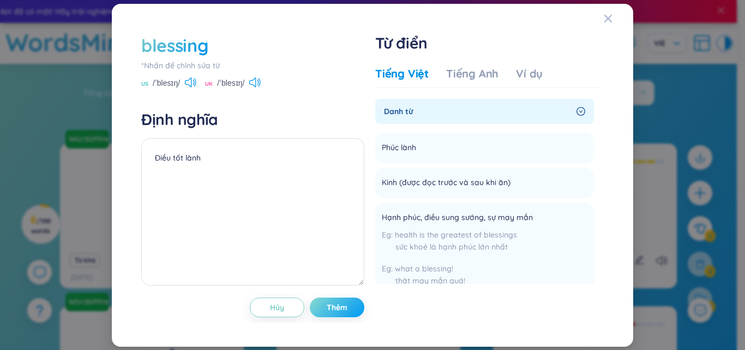
click at [329, 303] on span "Thêm" at bounding box center [337, 307] width 21 height 11
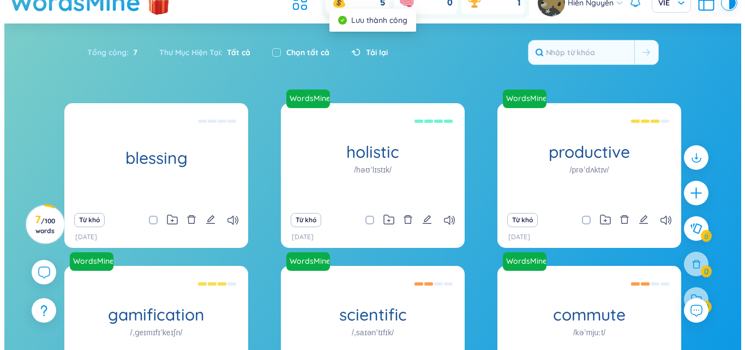
scroll to position [109, 0]
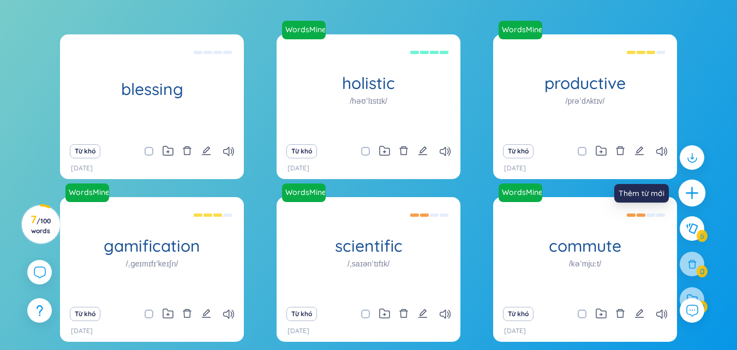
click at [694, 193] on icon "plus" at bounding box center [692, 193] width 12 height 1
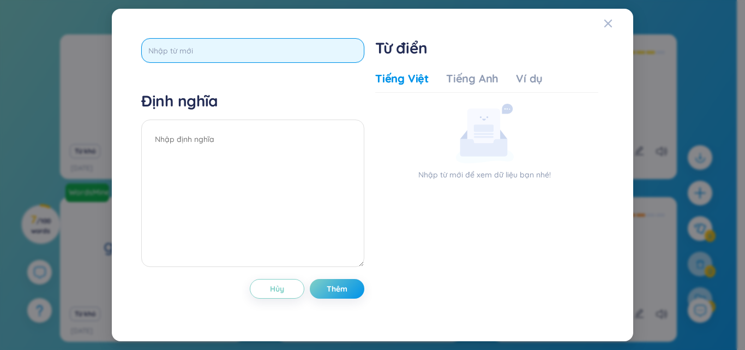
click at [191, 57] on input "text" at bounding box center [252, 50] width 223 height 25
type input "Through our"
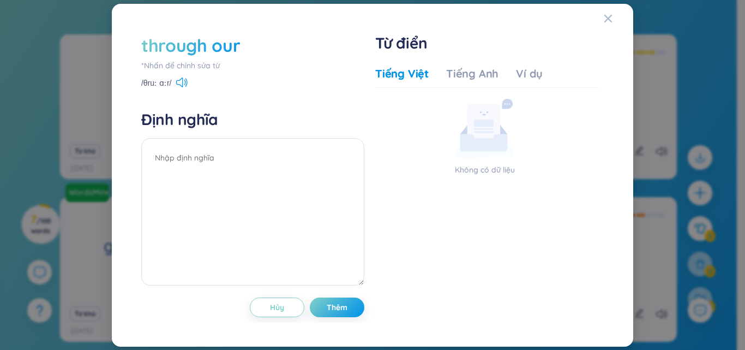
click at [250, 43] on div "through our" at bounding box center [252, 45] width 223 height 24
click at [234, 45] on div "through our" at bounding box center [190, 45] width 99 height 24
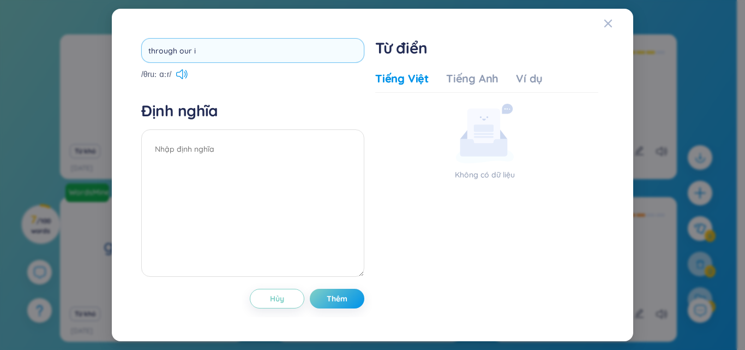
type input "through our in"
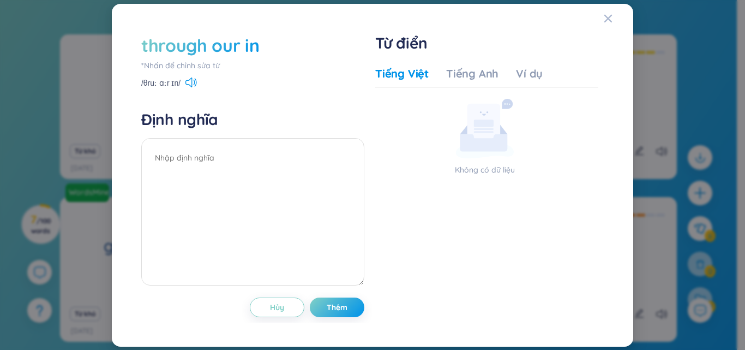
click at [261, 46] on div "through our in" at bounding box center [252, 45] width 223 height 24
click at [259, 46] on div "through our in" at bounding box center [252, 45] width 223 height 24
click at [254, 46] on div "through our in" at bounding box center [200, 45] width 118 height 24
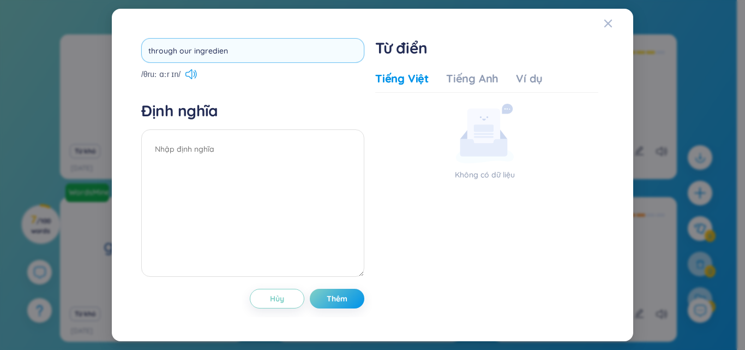
type input "through our ingredient"
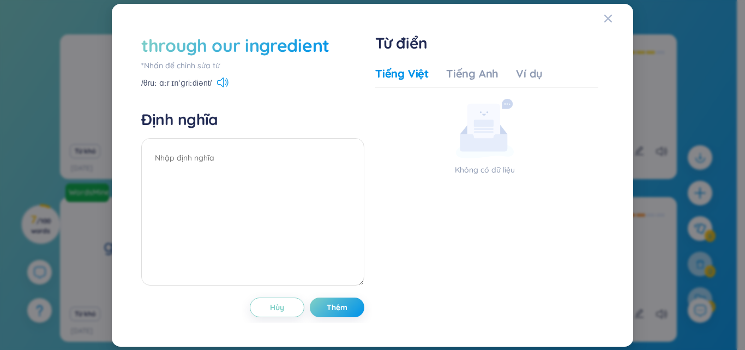
click at [327, 43] on div "through our ingredient" at bounding box center [235, 45] width 188 height 24
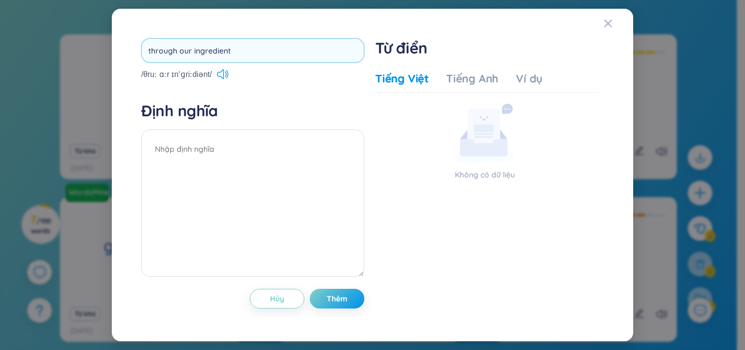
click at [251, 50] on input "through our ingredient" at bounding box center [252, 50] width 223 height 25
type input "through our ingredients"
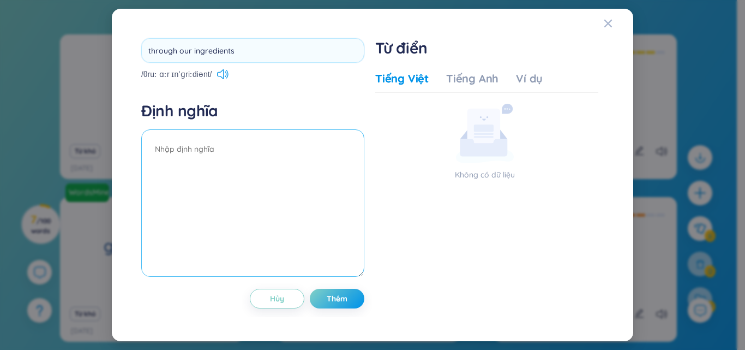
click at [250, 156] on textarea at bounding box center [252, 202] width 223 height 147
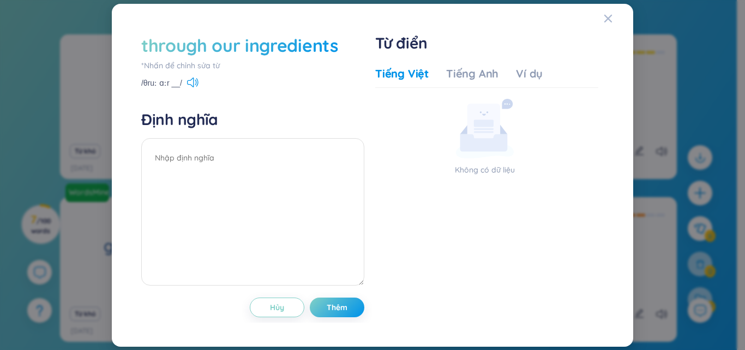
click at [327, 43] on div "through our ingredients" at bounding box center [239, 45] width 197 height 24
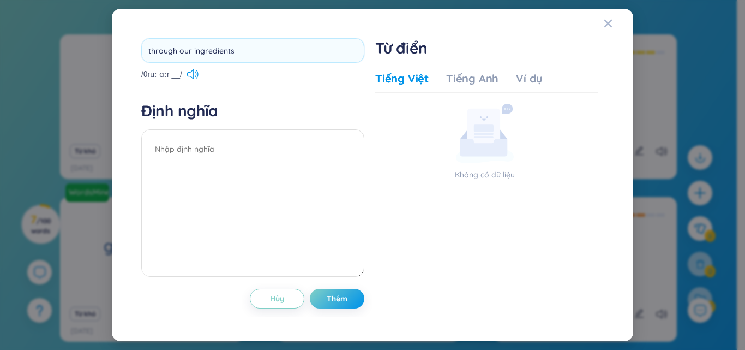
drag, startPoint x: 192, startPoint y: 52, endPoint x: 142, endPoint y: 61, distance: 51.0
click at [139, 58] on div "through our ingredients /θruː ɑːr __/ Định nghĩa Hủy Thêm Từ điển Tiếng Việt Ti…" at bounding box center [373, 175] width 474 height 284
type input "ingredients"
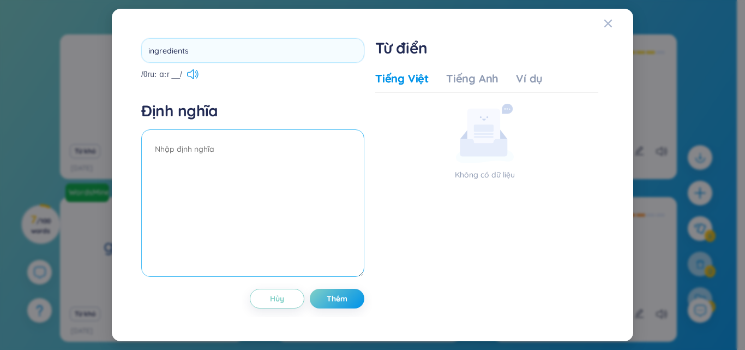
click at [260, 152] on textarea at bounding box center [252, 202] width 223 height 147
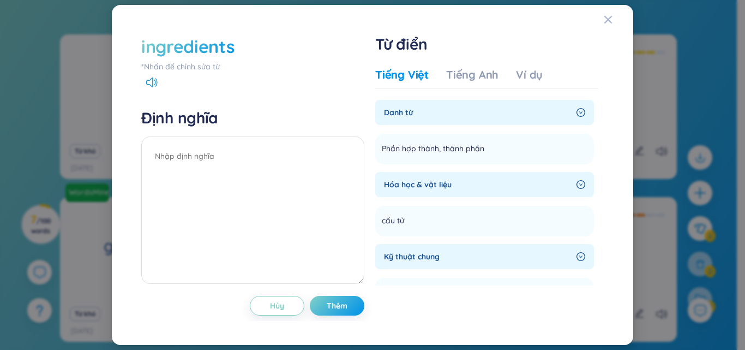
click at [237, 47] on div "ingredients" at bounding box center [252, 46] width 223 height 24
click at [237, 46] on div "ingredients" at bounding box center [252, 46] width 223 height 24
click at [221, 51] on div "ingredients" at bounding box center [187, 46] width 93 height 24
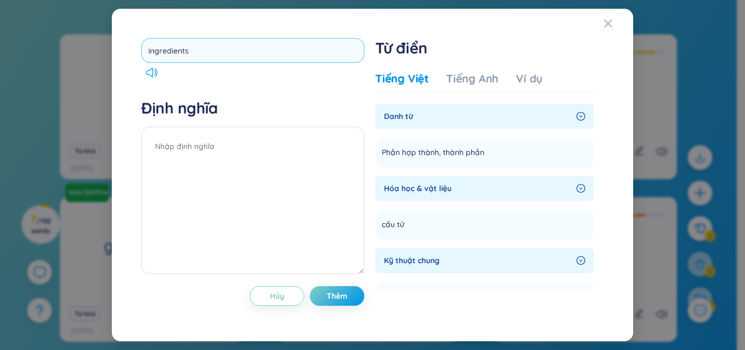
click at [148, 50] on input "ingredients" at bounding box center [252, 50] width 223 height 25
click at [156, 50] on input "ingredients" at bounding box center [252, 50] width 223 height 25
click at [144, 52] on input "ingredients" at bounding box center [252, 50] width 223 height 25
drag, startPoint x: 254, startPoint y: 55, endPoint x: 193, endPoint y: 58, distance: 61.2
click at [193, 58] on input "through our ingredients" at bounding box center [252, 50] width 223 height 25
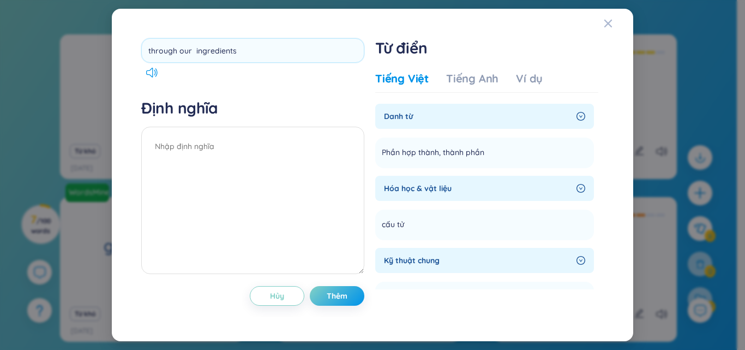
type input "through our"
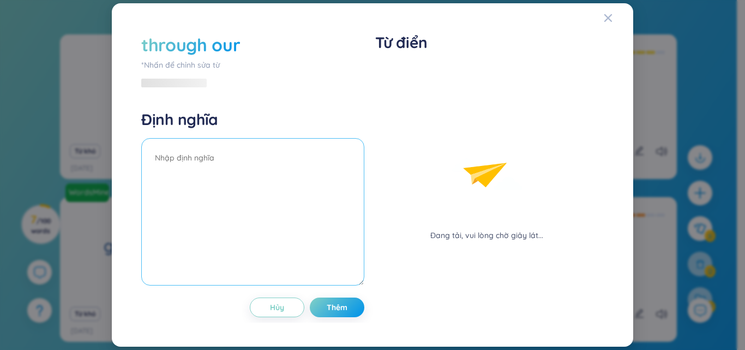
click at [208, 149] on textarea at bounding box center [252, 211] width 223 height 147
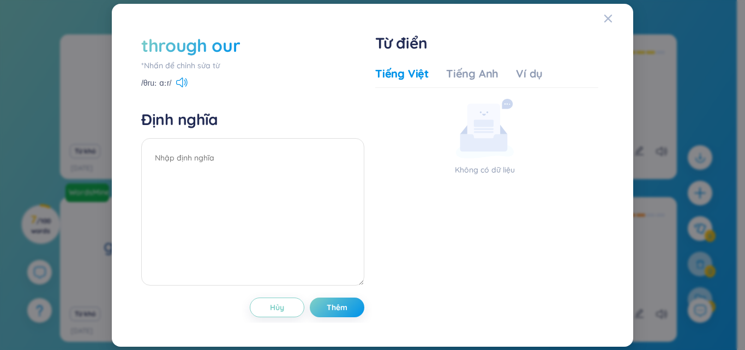
click at [231, 38] on div "through our" at bounding box center [190, 45] width 99 height 24
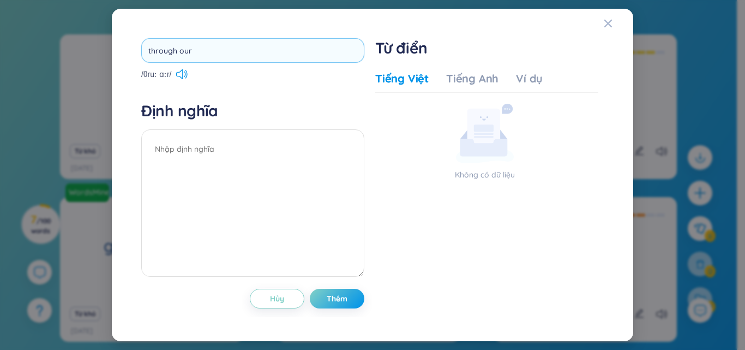
click at [211, 53] on input "through our" at bounding box center [252, 50] width 223 height 25
drag, startPoint x: 211, startPoint y: 53, endPoint x: 133, endPoint y: 58, distance: 78.2
click at [133, 58] on div "through our /θruː ɑːr/ Định nghĩa Hủy Thêm Từ điển Tiếng Việt Tiếng Anh Ví dụ K…" at bounding box center [372, 175] width 495 height 306
type input "ingredients"
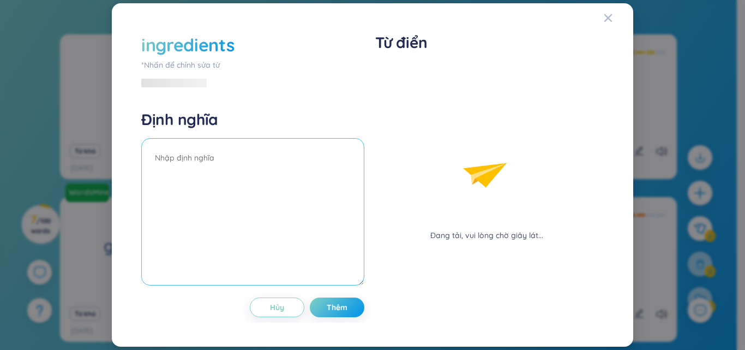
click at [206, 146] on textarea at bounding box center [252, 211] width 223 height 147
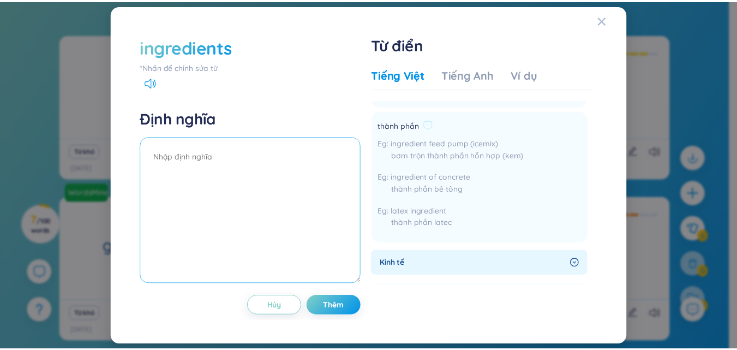
scroll to position [273, 0]
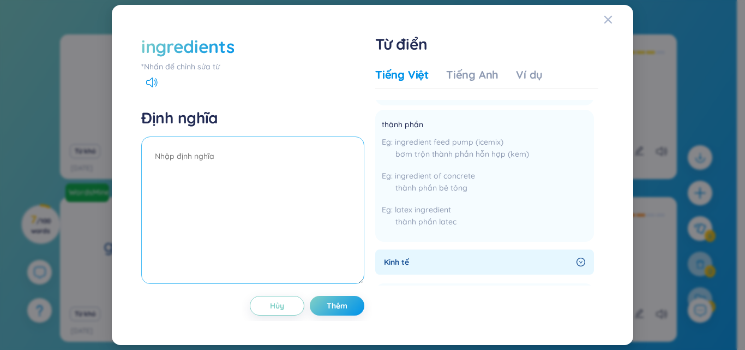
click at [195, 160] on textarea at bounding box center [252, 209] width 223 height 147
type textarea "Nguyên liệu, Thành phần"
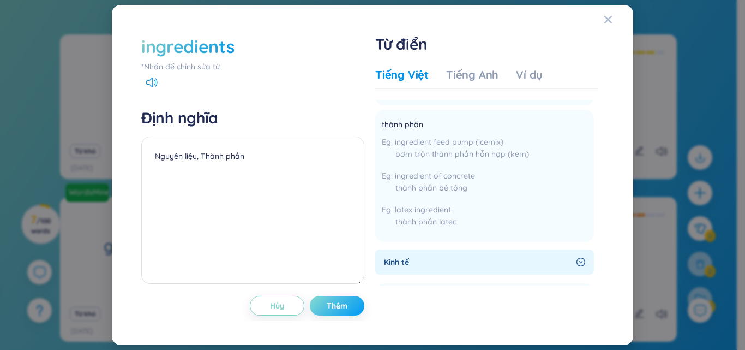
click at [332, 307] on span "Thêm" at bounding box center [337, 305] width 21 height 11
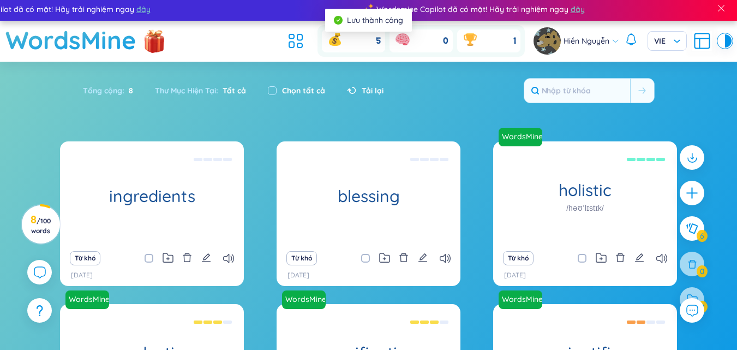
scroll to position [0, 0]
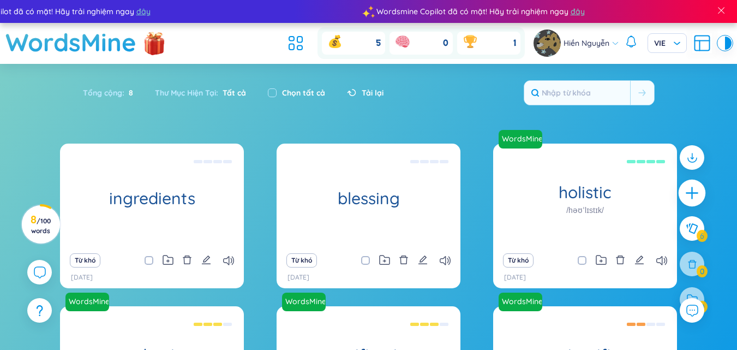
click at [692, 194] on icon "plus" at bounding box center [691, 193] width 1 height 12
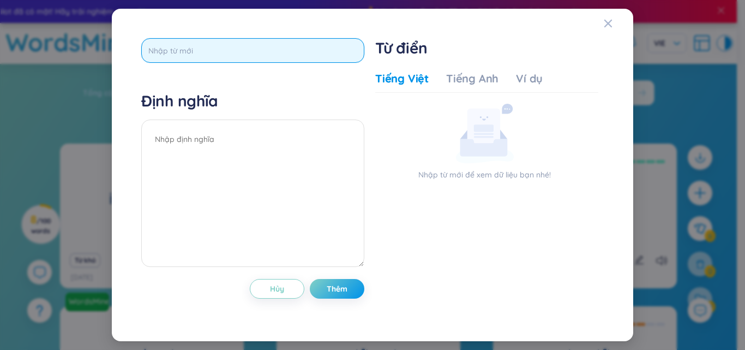
click at [226, 55] on input "text" at bounding box center [252, 50] width 223 height 25
type input "bless you"
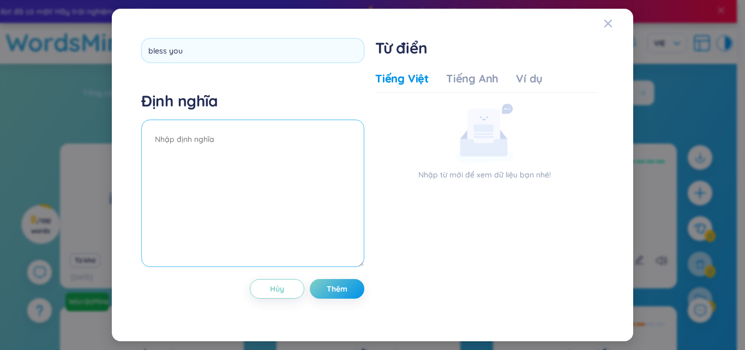
click at [216, 151] on textarea at bounding box center [252, 193] width 223 height 147
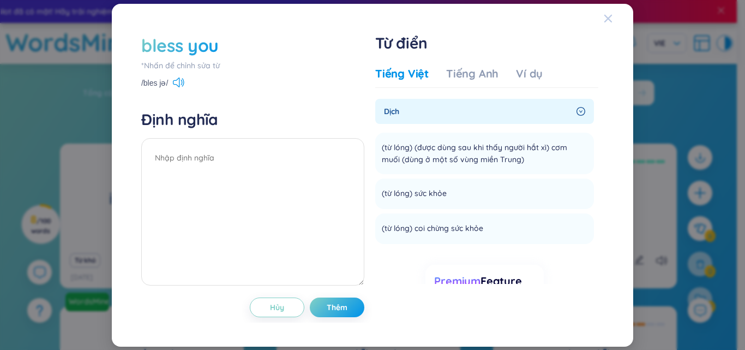
click at [613, 15] on span "Close" at bounding box center [618, 18] width 29 height 29
